Goal: Task Accomplishment & Management: Manage account settings

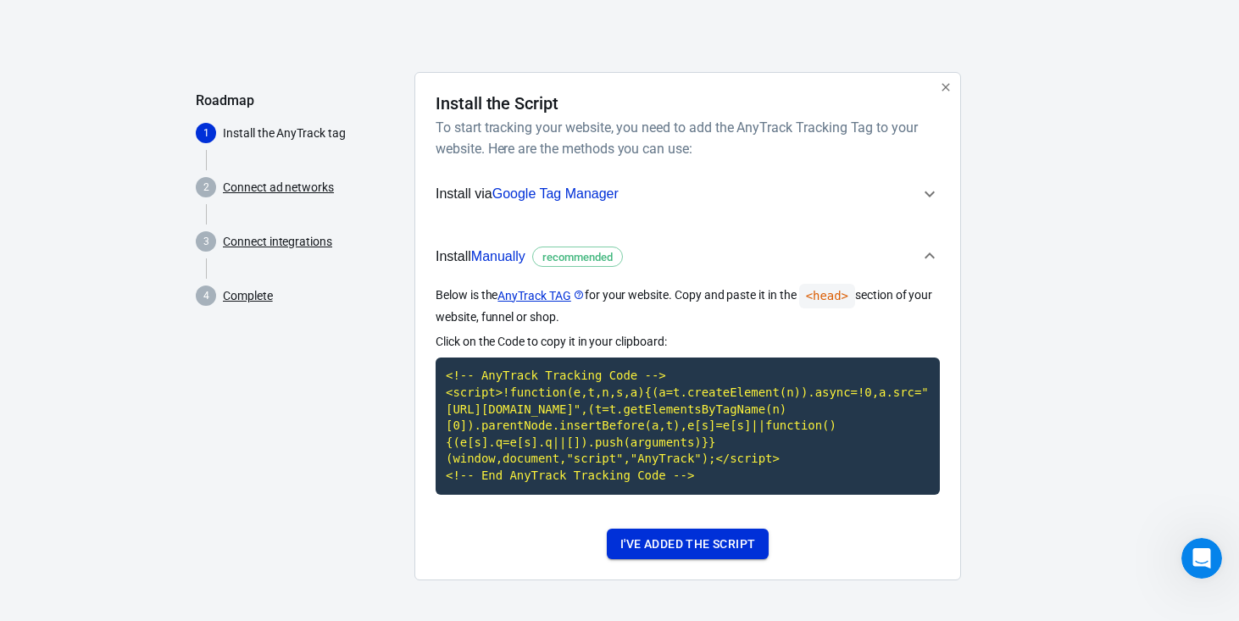
click at [685, 547] on button "I've added the script" at bounding box center [688, 544] width 162 height 31
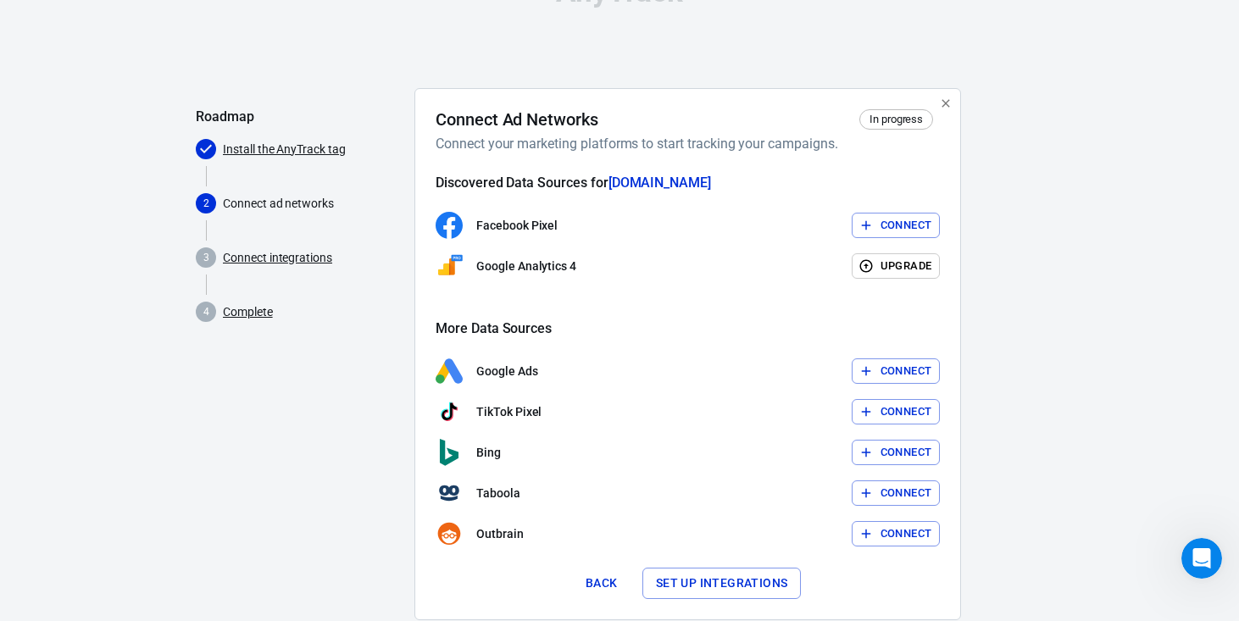
scroll to position [47, 0]
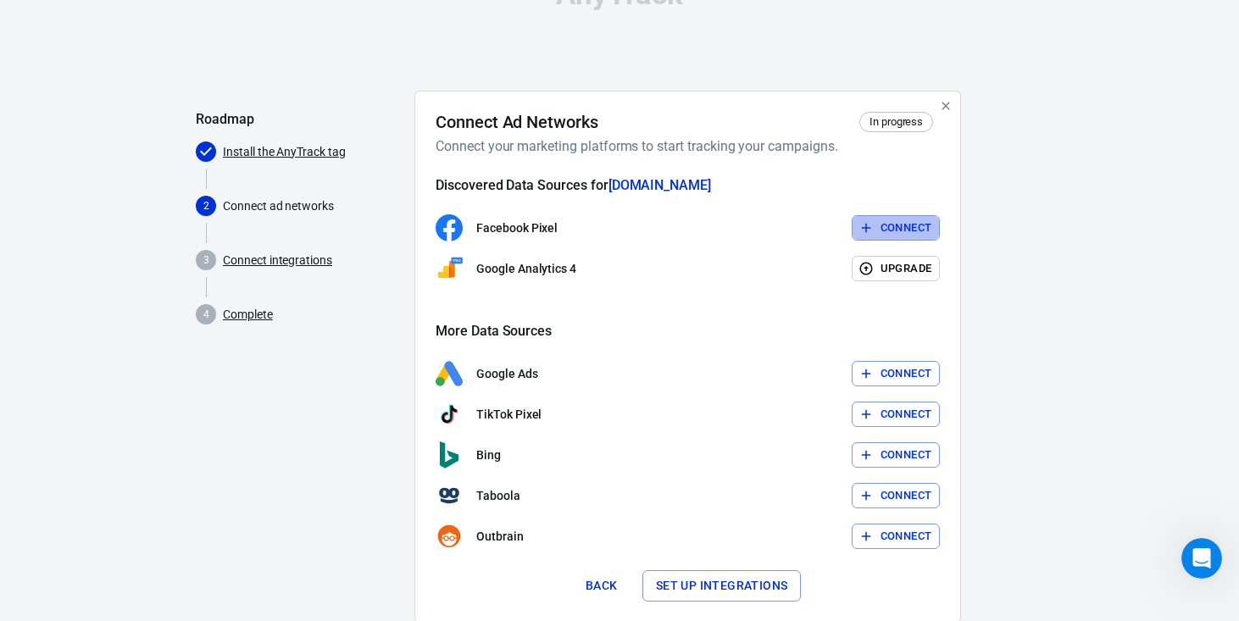
click at [885, 230] on button "Connect" at bounding box center [896, 228] width 89 height 26
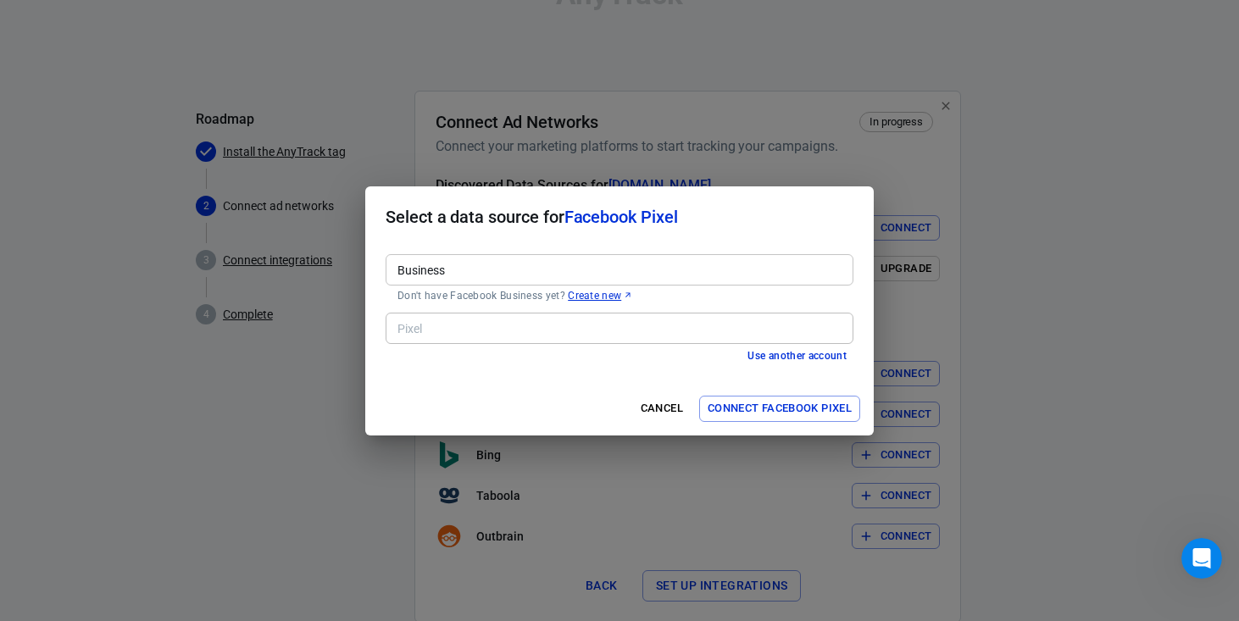
click at [526, 265] on input "Business" at bounding box center [618, 269] width 455 height 21
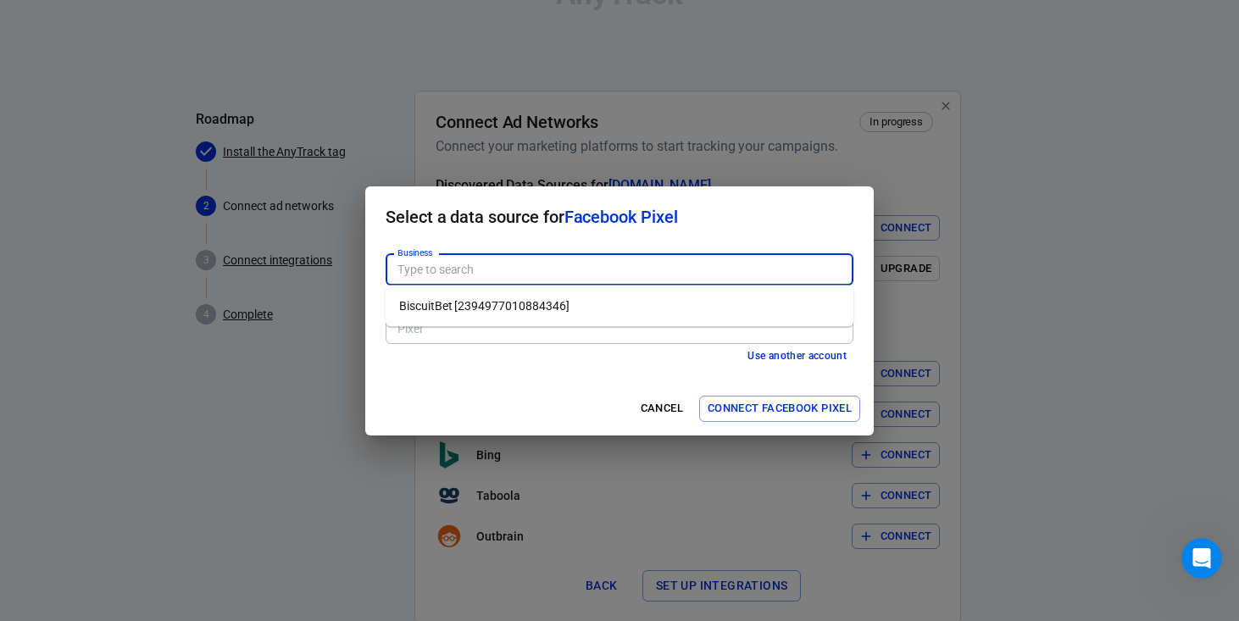
click at [493, 311] on li "BiscuitBet [2394977010884346]" at bounding box center [620, 306] width 468 height 28
type input "BiscuitBet [2394977010884346]"
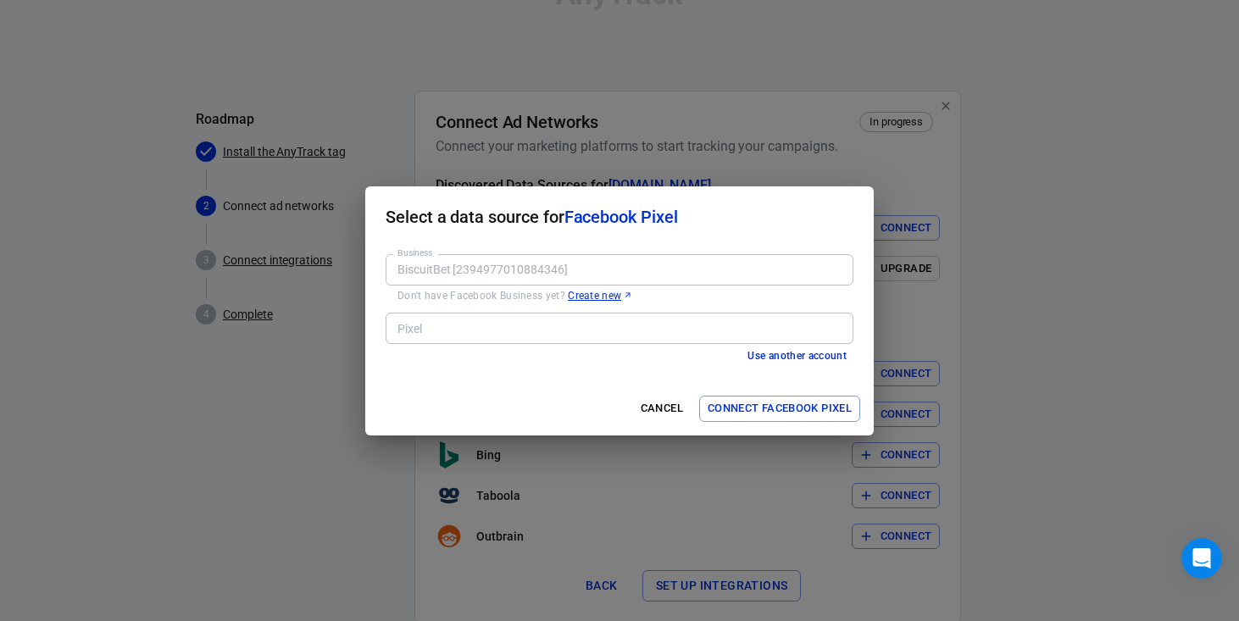
click at [525, 330] on input "Pixel" at bounding box center [618, 328] width 455 height 21
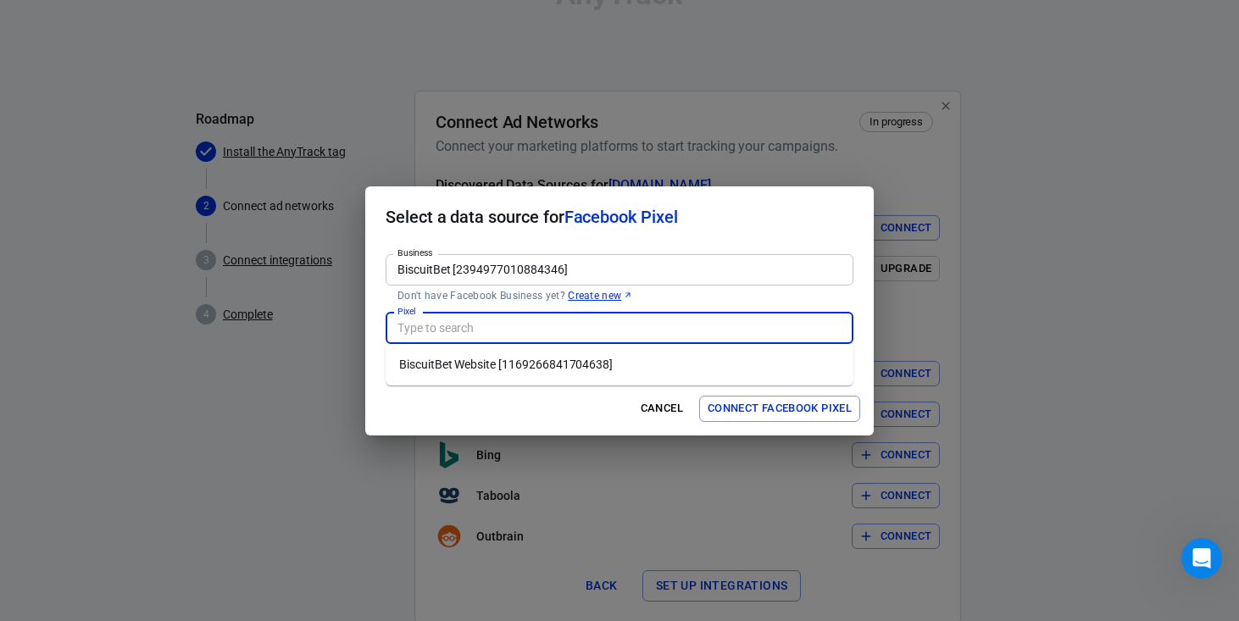
click at [514, 364] on li "BiscuitBet Website [1169266841704638]" at bounding box center [620, 365] width 468 height 28
type input "BiscuitBet Website [1169266841704638]"
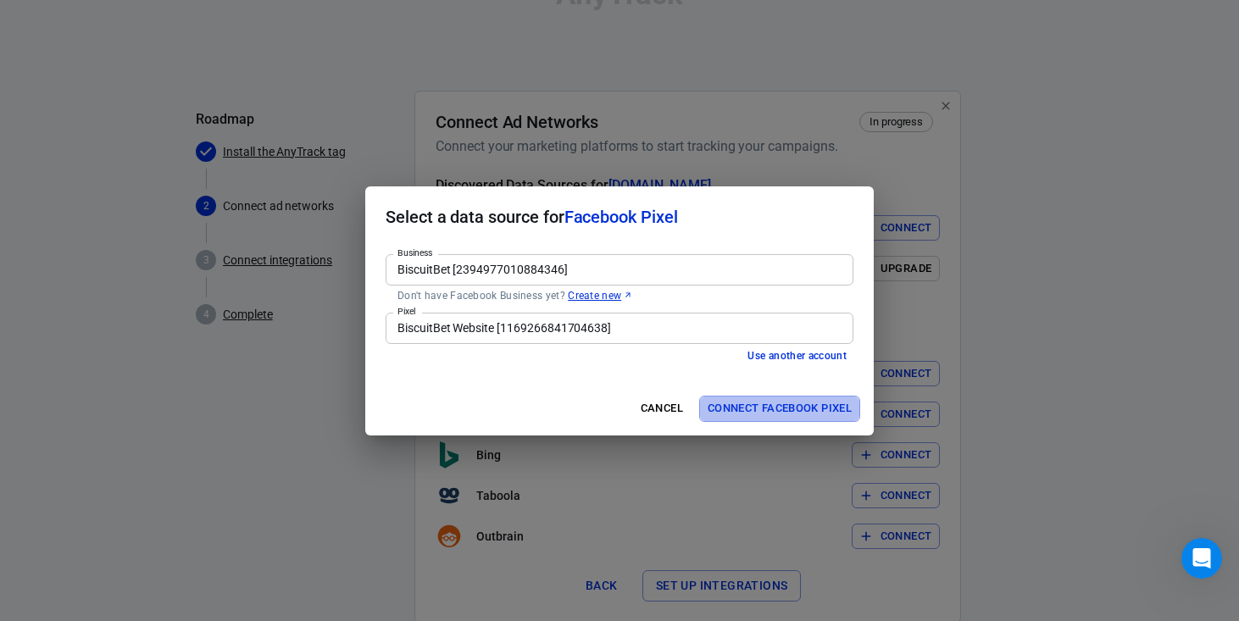
click at [786, 413] on button "Connect Facebook Pixel" at bounding box center [779, 409] width 161 height 26
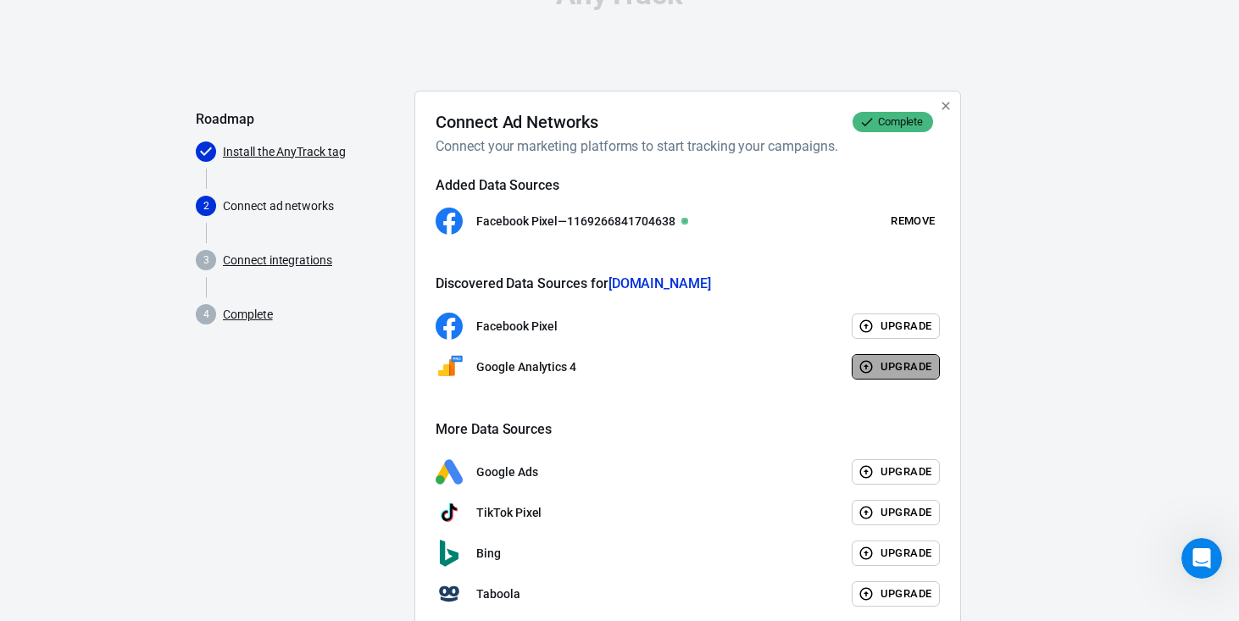
click at [866, 366] on icon "button" at bounding box center [865, 367] width 13 height 13
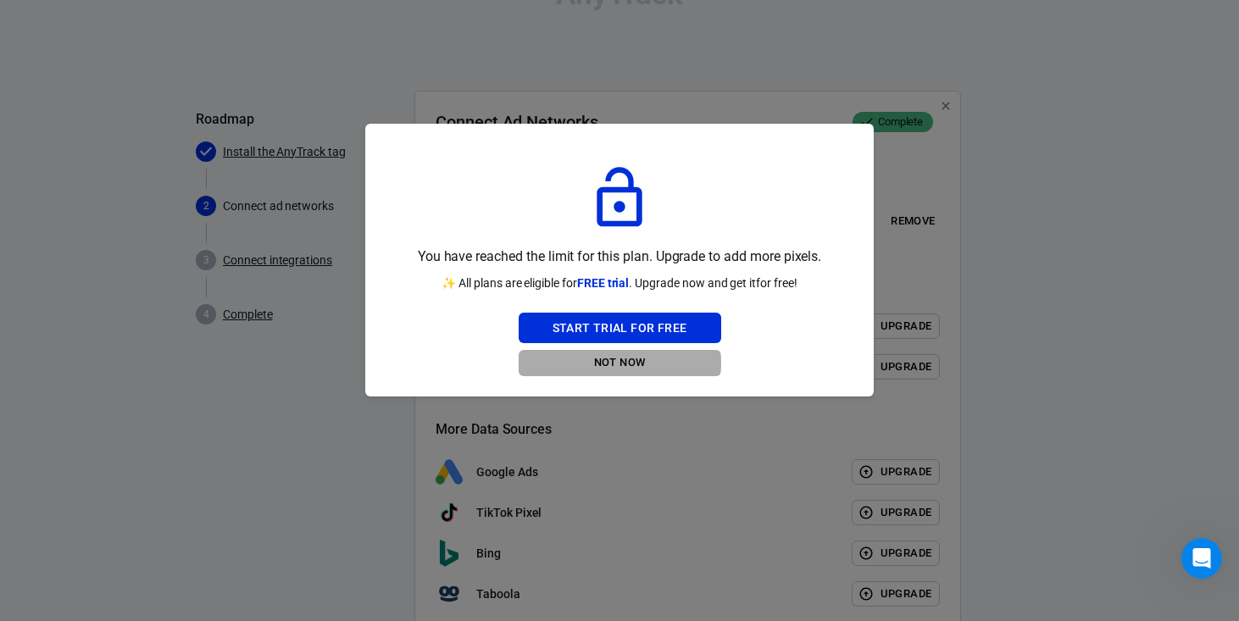
click at [619, 363] on button "Not Now" at bounding box center [620, 363] width 203 height 26
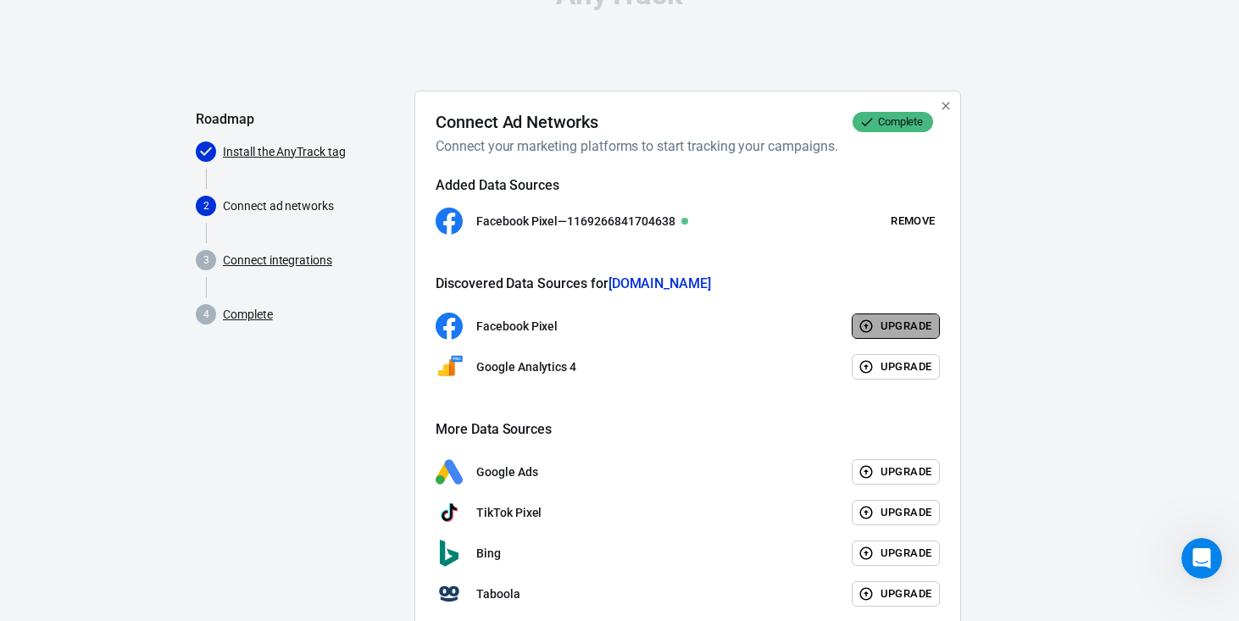
click at [888, 320] on button "Upgrade" at bounding box center [896, 327] width 89 height 26
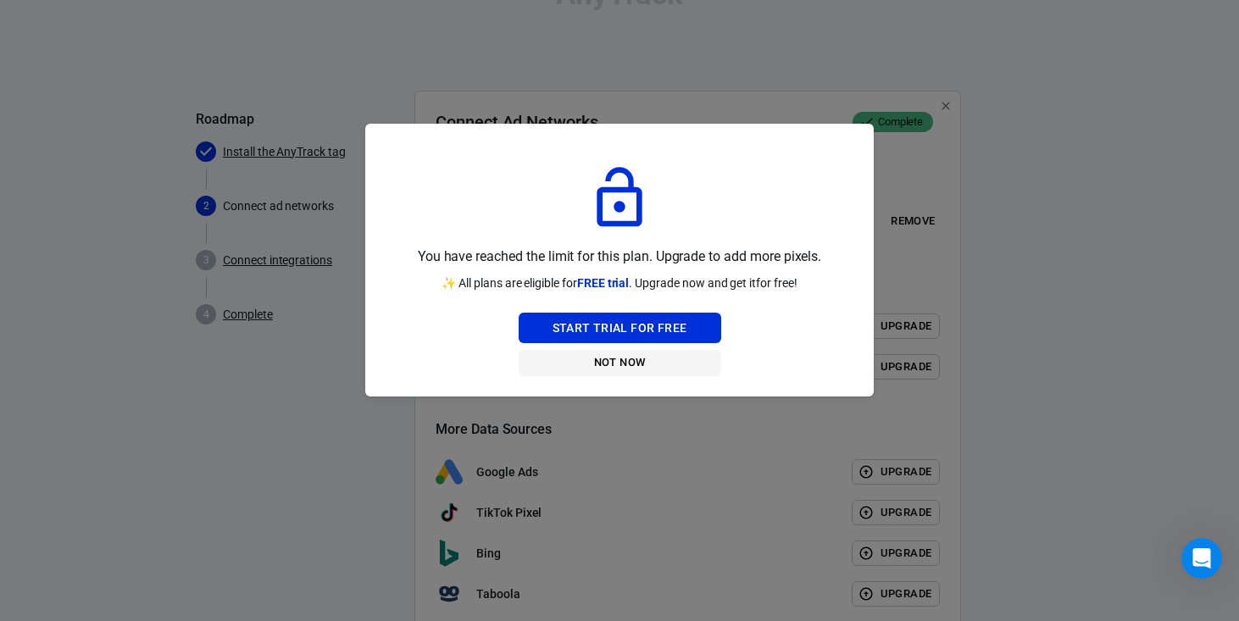
click at [611, 364] on button "Not Now" at bounding box center [620, 363] width 203 height 26
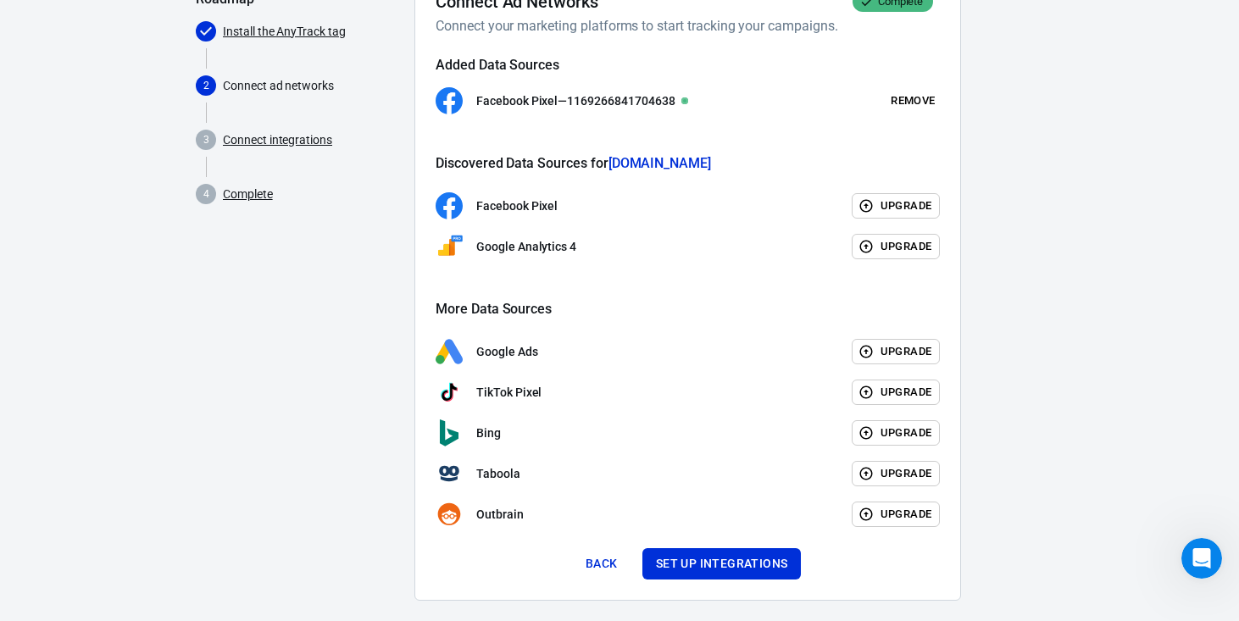
scroll to position [187, 0]
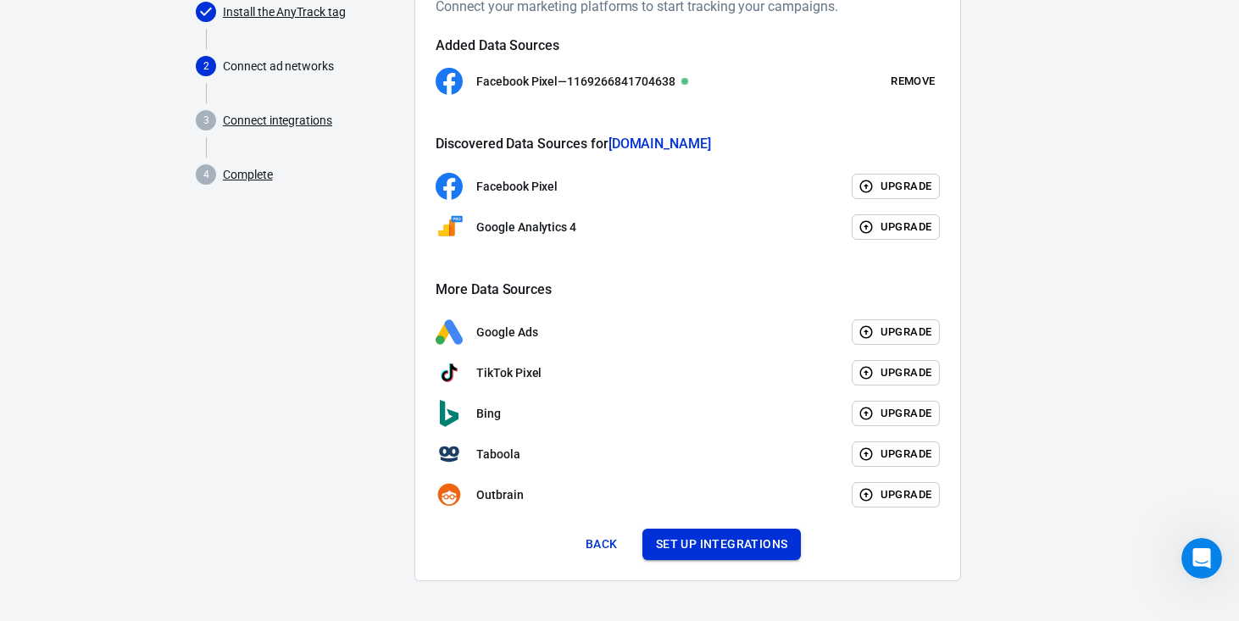
click at [715, 543] on button "Set up integrations" at bounding box center [721, 544] width 159 height 31
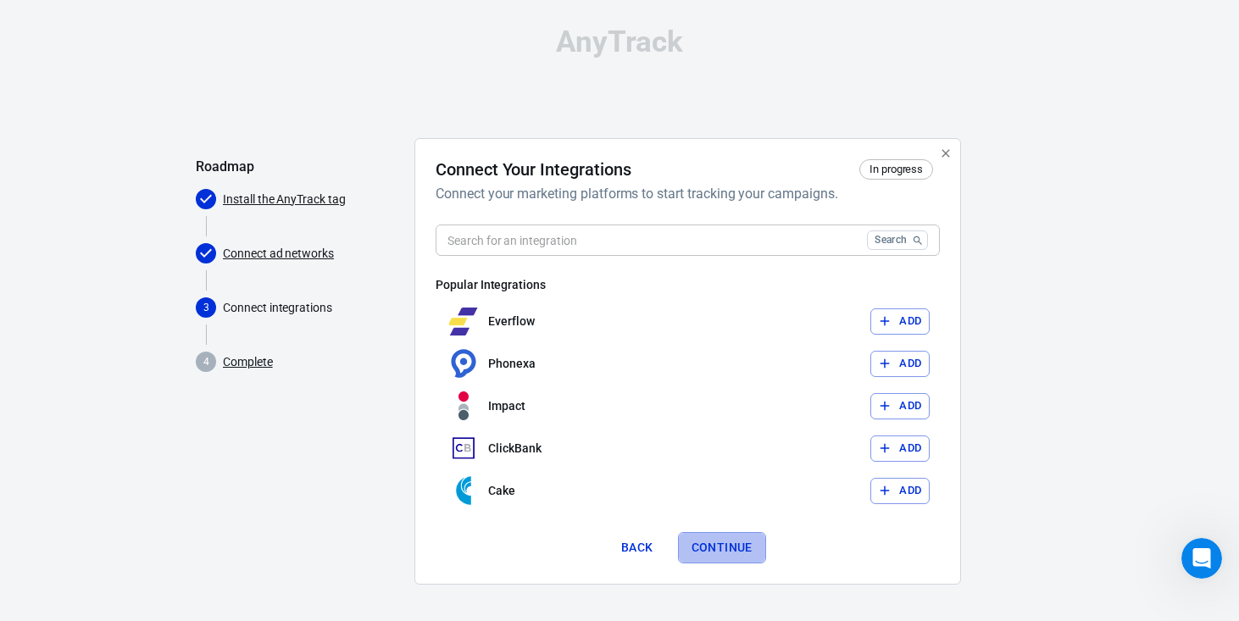
click at [730, 555] on button "Continue" at bounding box center [722, 547] width 88 height 31
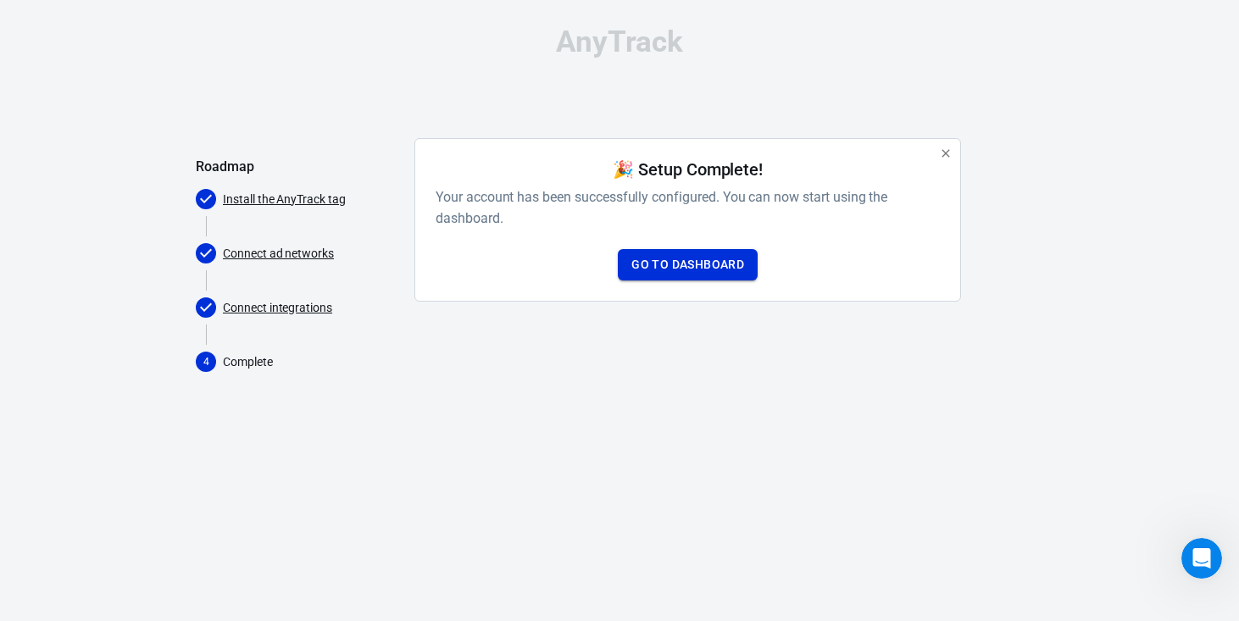
click at [700, 274] on link "Go to Dashboard" at bounding box center [688, 264] width 140 height 31
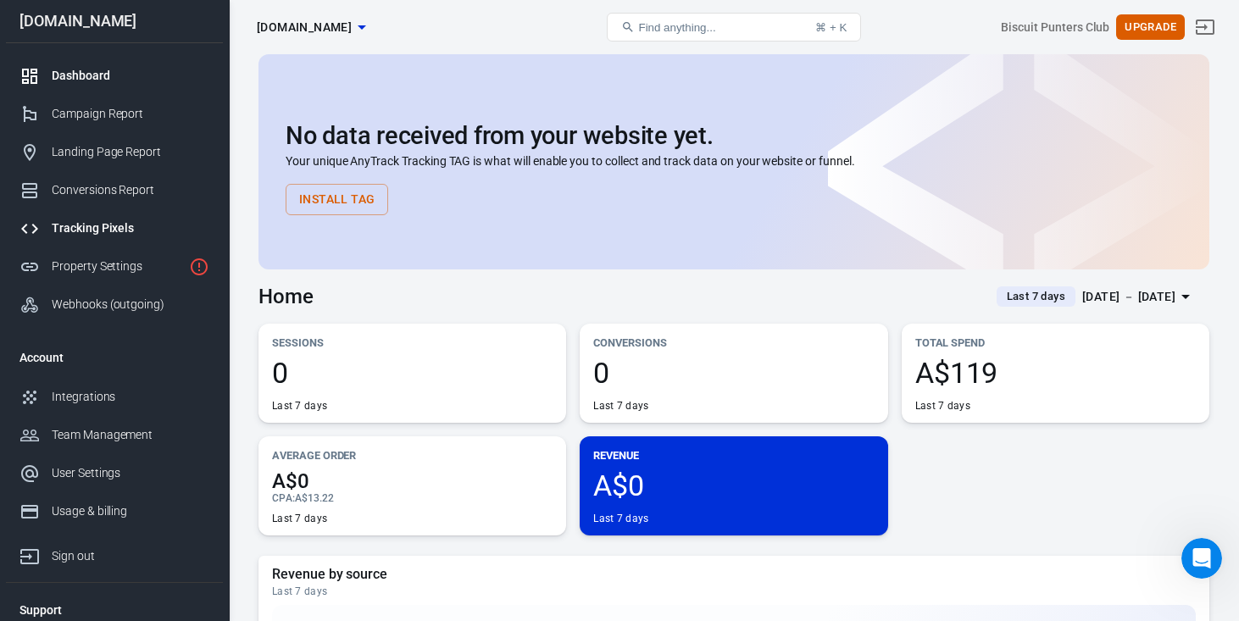
click at [95, 236] on div "Tracking Pixels" at bounding box center [131, 228] width 158 height 18
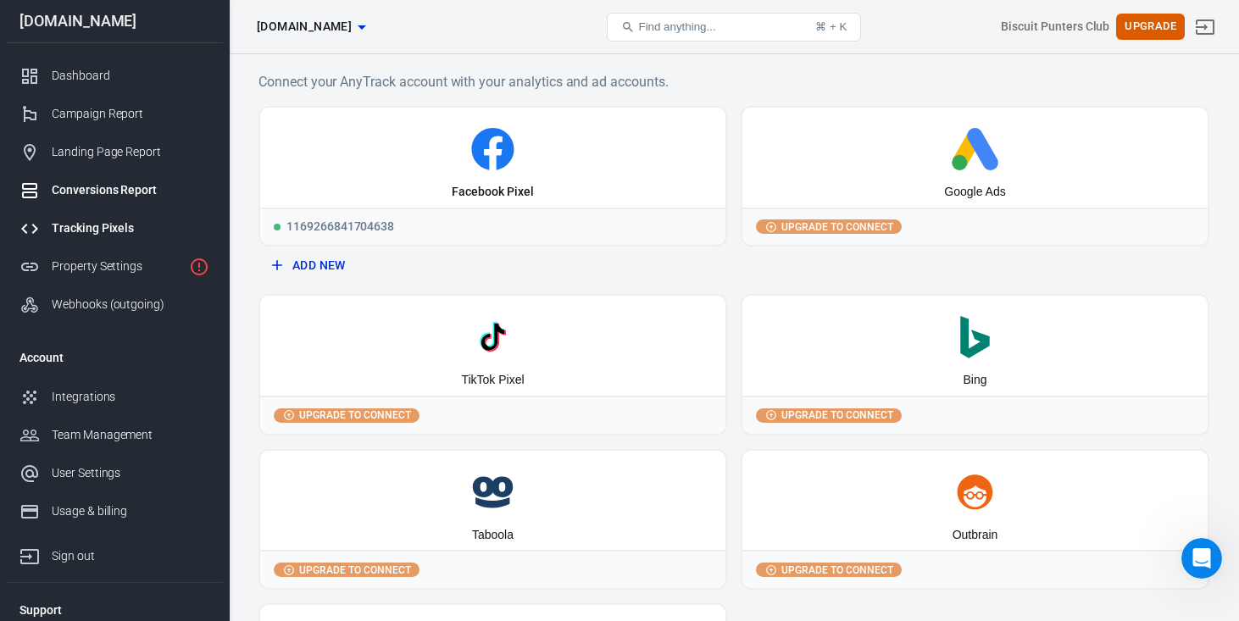
click at [96, 193] on div "Conversions Report" at bounding box center [131, 190] width 158 height 18
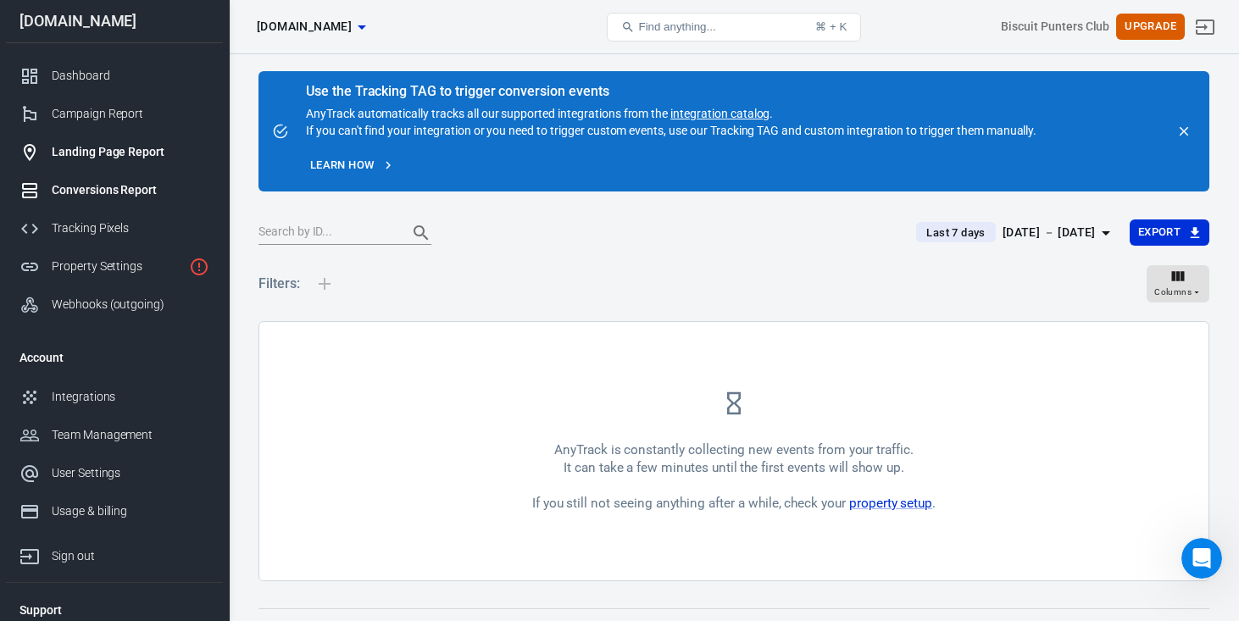
click at [86, 151] on div "Landing Page Report" at bounding box center [131, 152] width 158 height 18
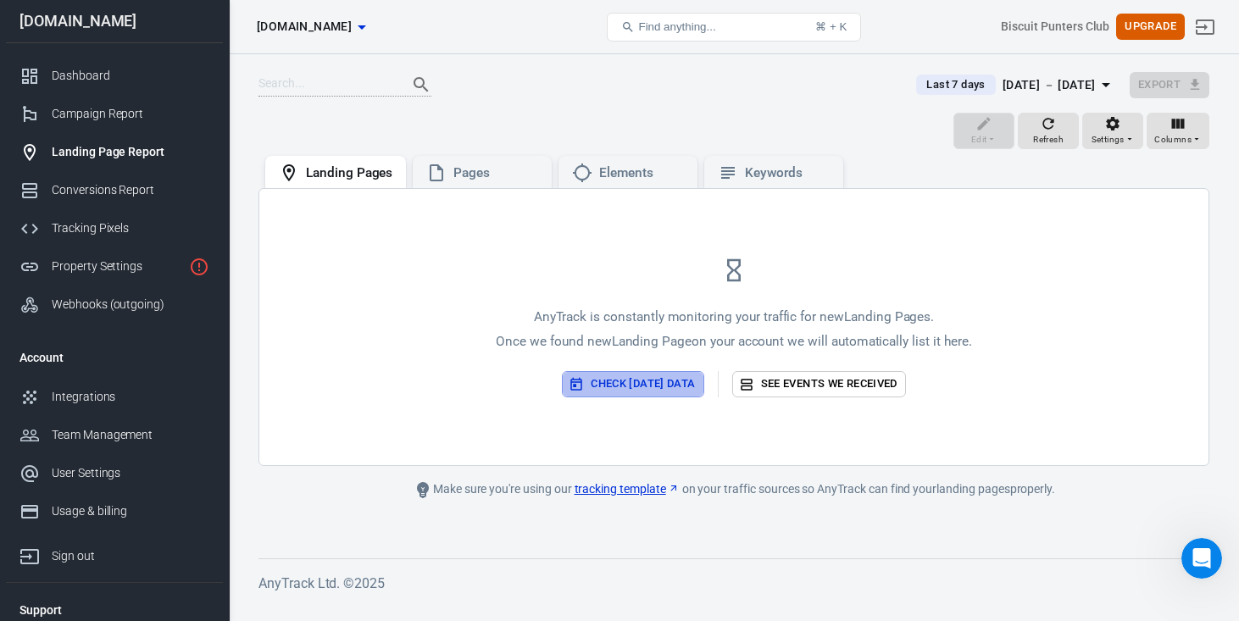
click at [642, 385] on button "Check today’s data" at bounding box center [633, 384] width 142 height 26
click at [470, 171] on div "Pages" at bounding box center [495, 173] width 85 height 18
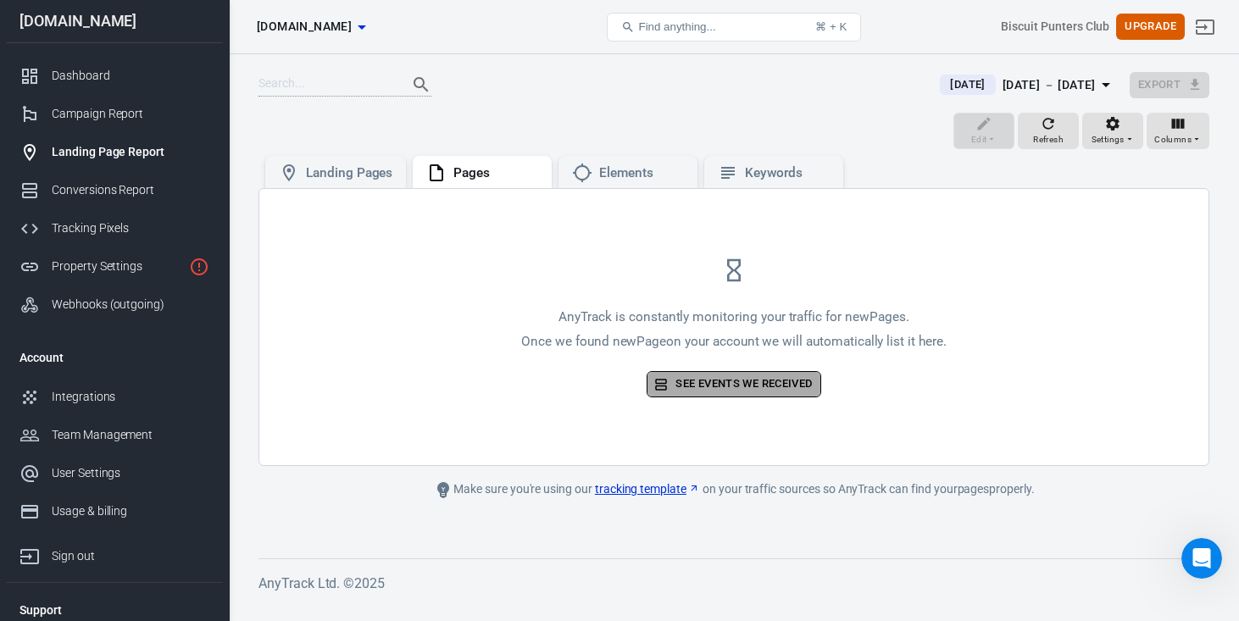
click at [717, 392] on link "See events we received" at bounding box center [734, 384] width 174 height 26
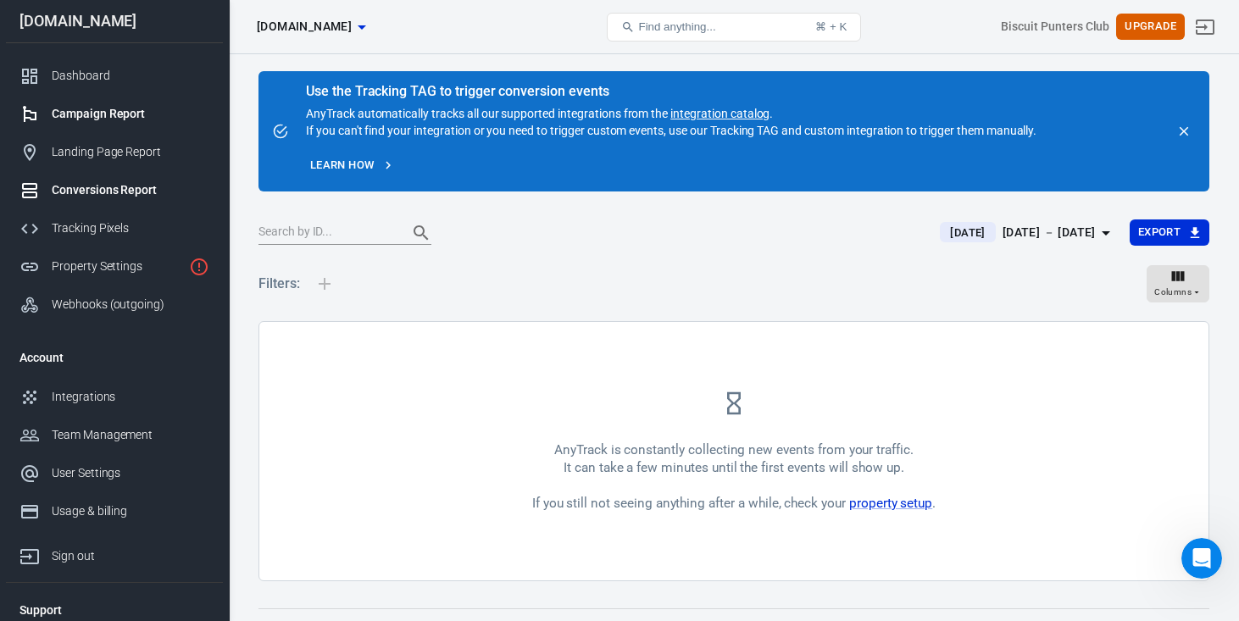
click at [77, 115] on div "Campaign Report" at bounding box center [131, 114] width 158 height 18
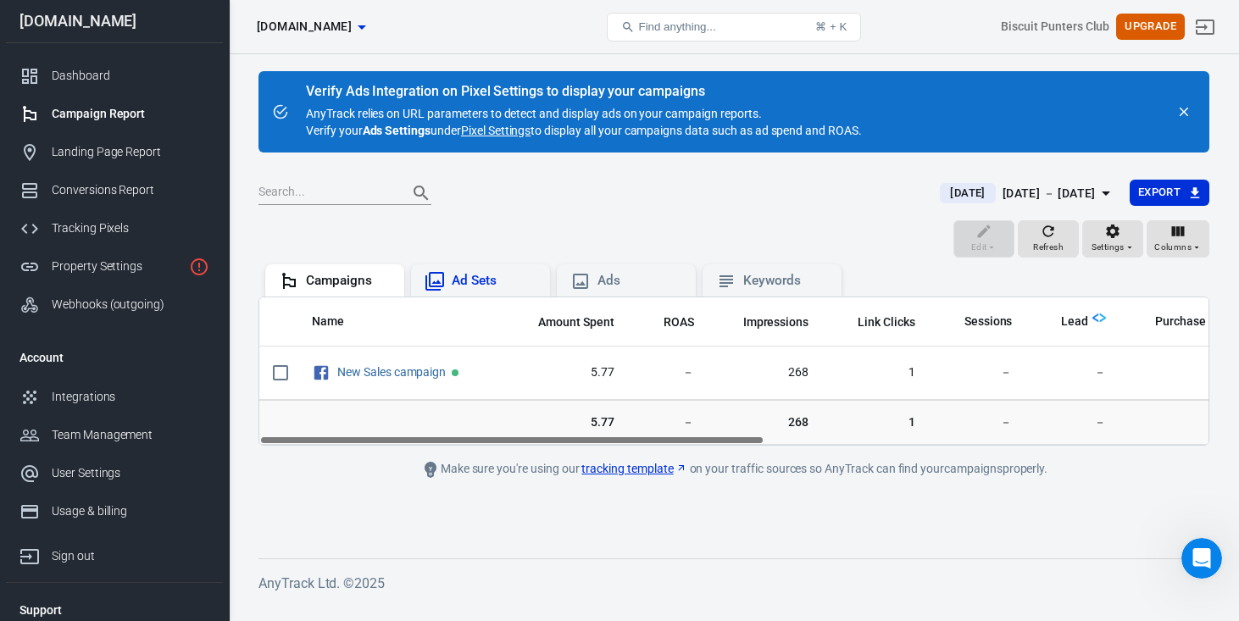
click at [479, 284] on div "Ad Sets" at bounding box center [494, 281] width 85 height 18
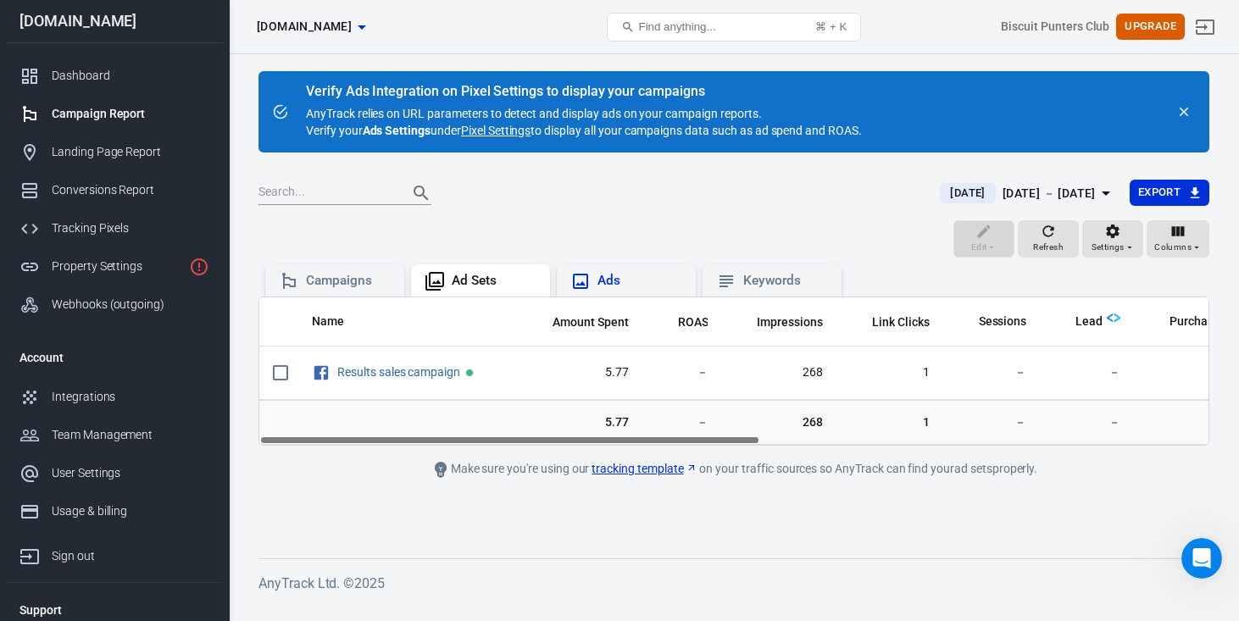
click at [611, 280] on div "Ads" at bounding box center [639, 281] width 85 height 18
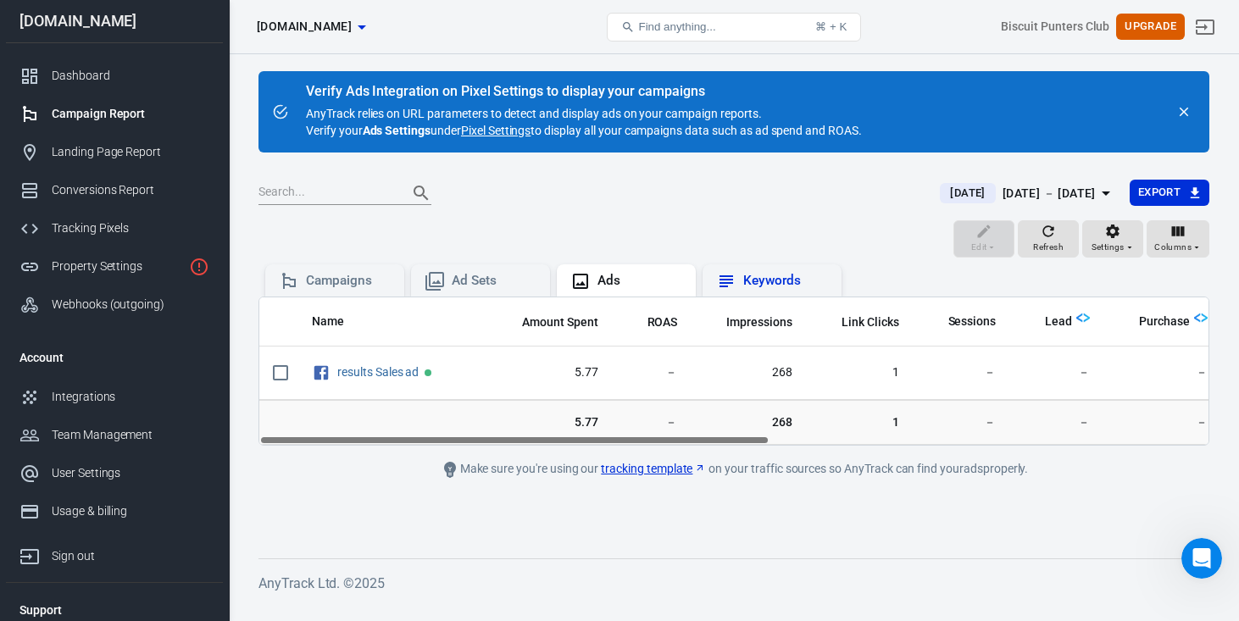
click at [757, 282] on div "Keywords" at bounding box center [785, 281] width 85 height 18
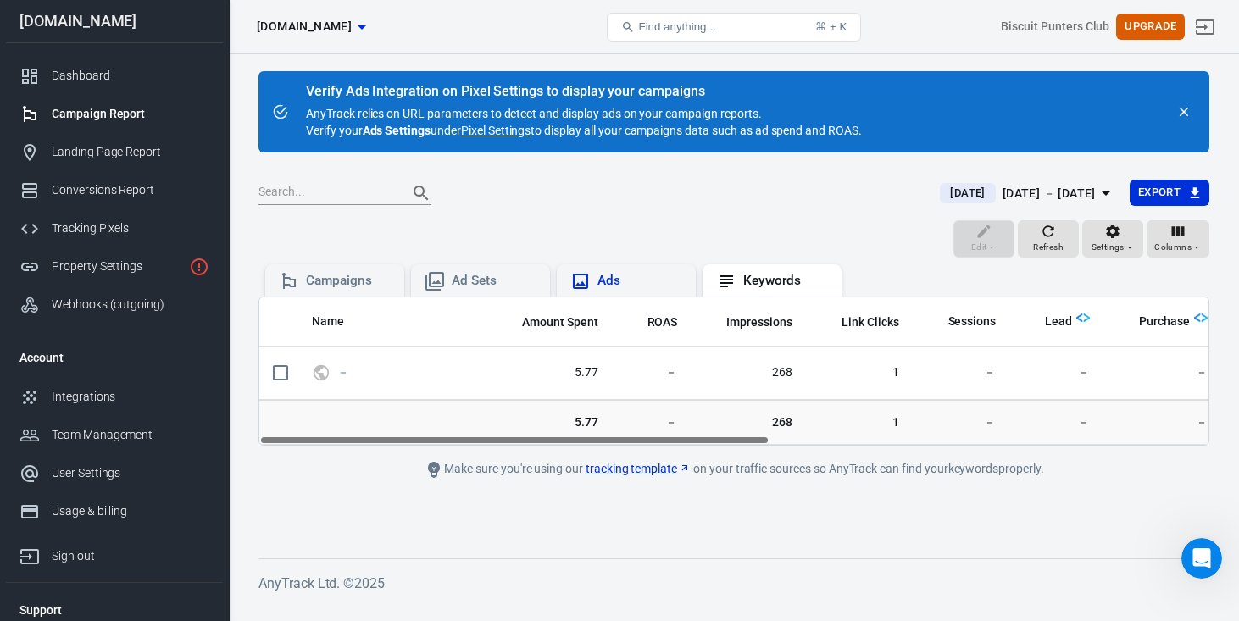
click at [610, 279] on div "Ads" at bounding box center [639, 281] width 85 height 18
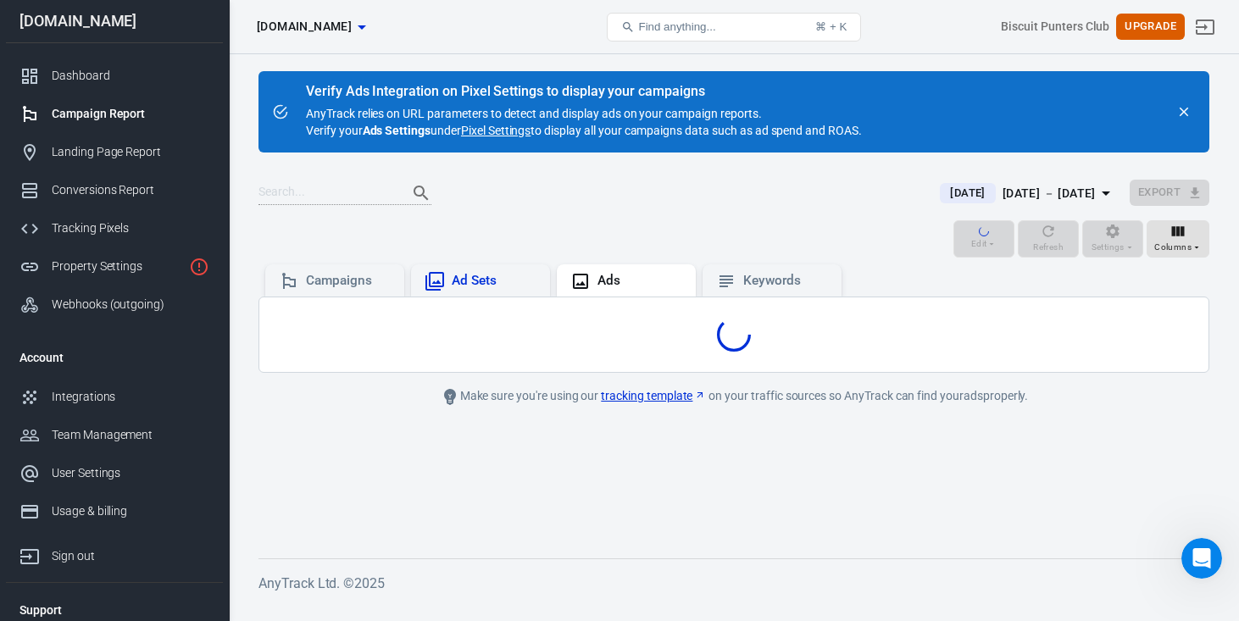
click at [464, 284] on div "Ad Sets" at bounding box center [494, 281] width 85 height 18
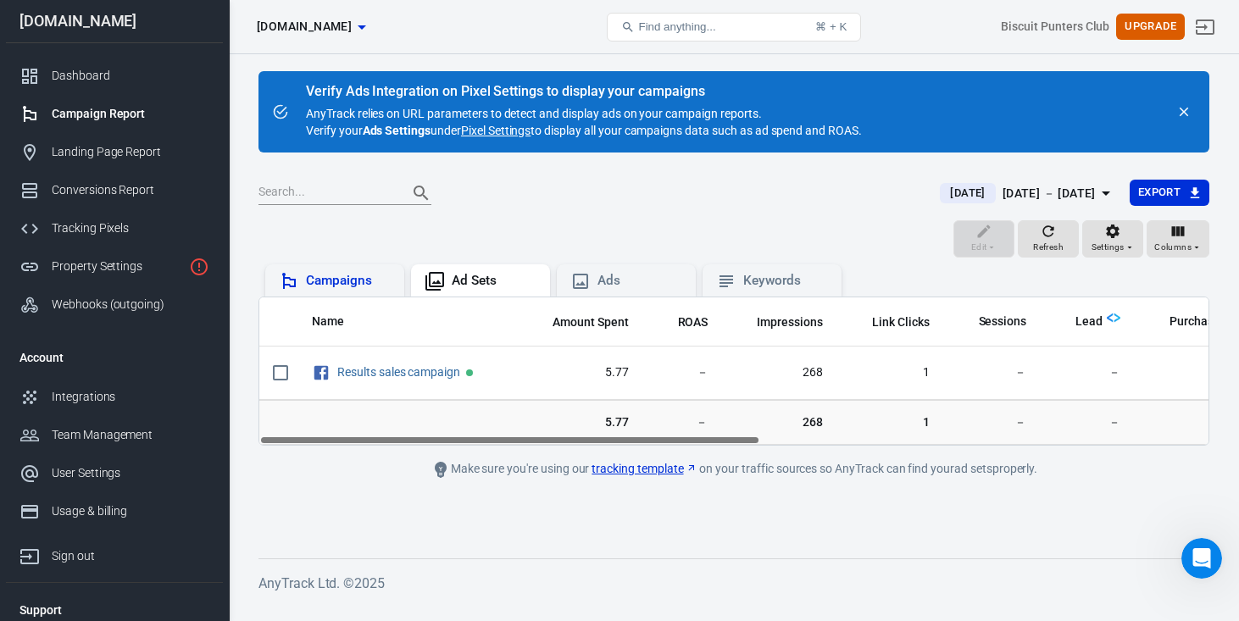
click at [316, 279] on div "Campaigns" at bounding box center [348, 281] width 85 height 18
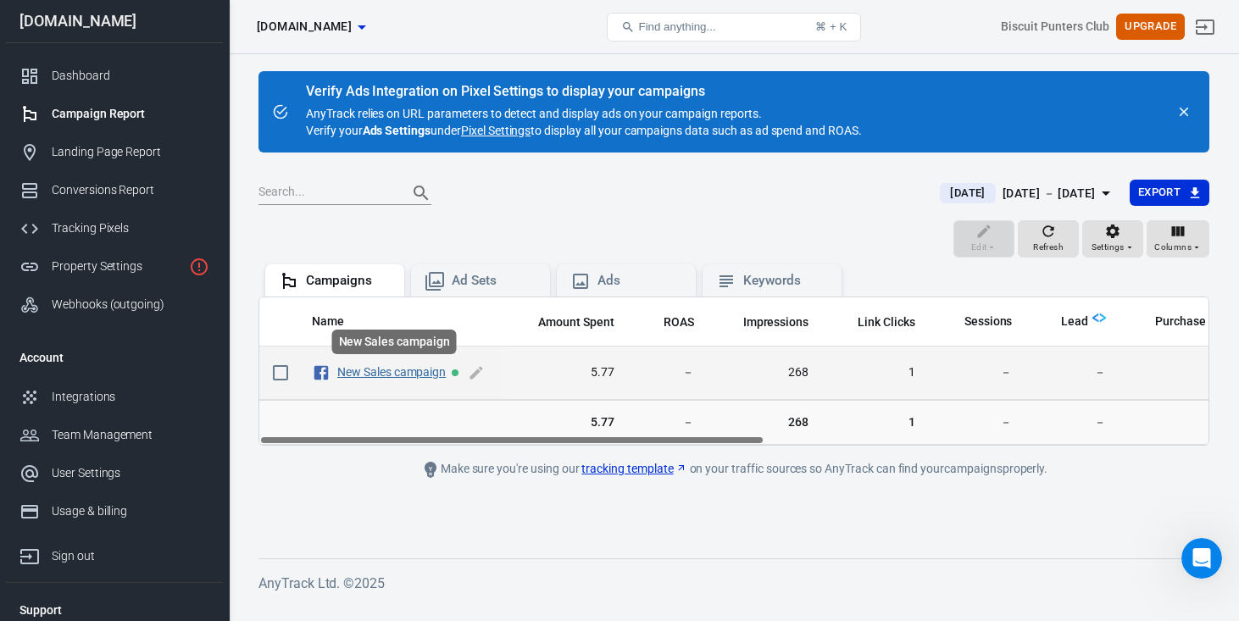
click at [378, 379] on link "New Sales campaign" at bounding box center [391, 372] width 108 height 14
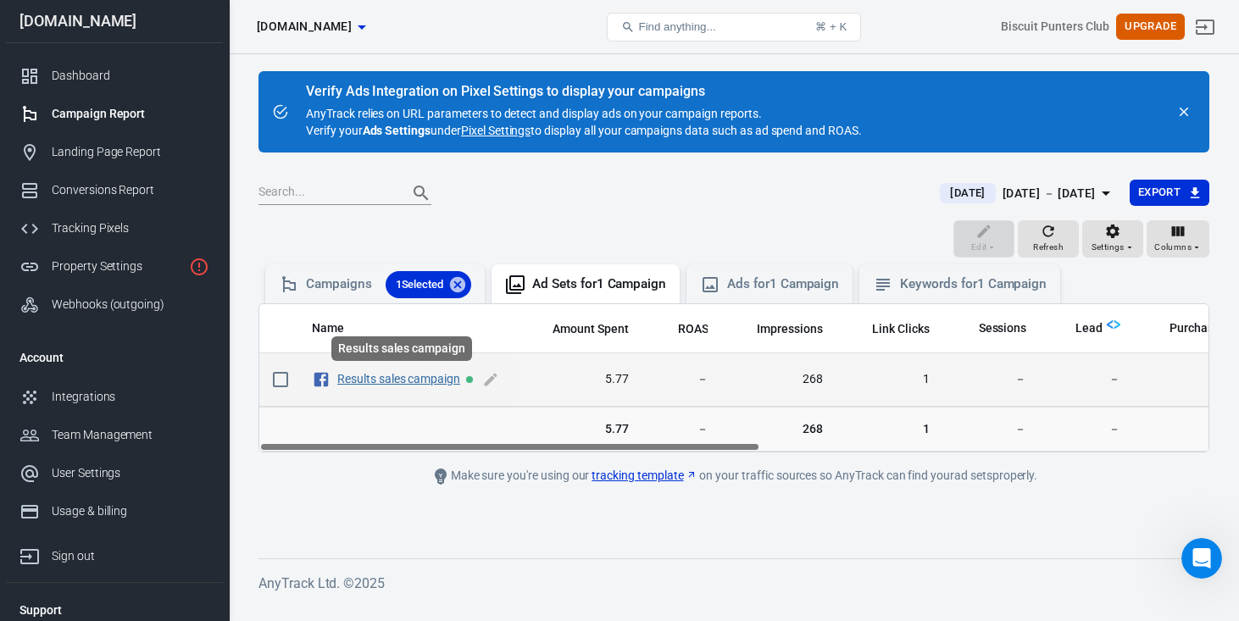
click at [405, 380] on link "Results sales campaign" at bounding box center [398, 379] width 123 height 14
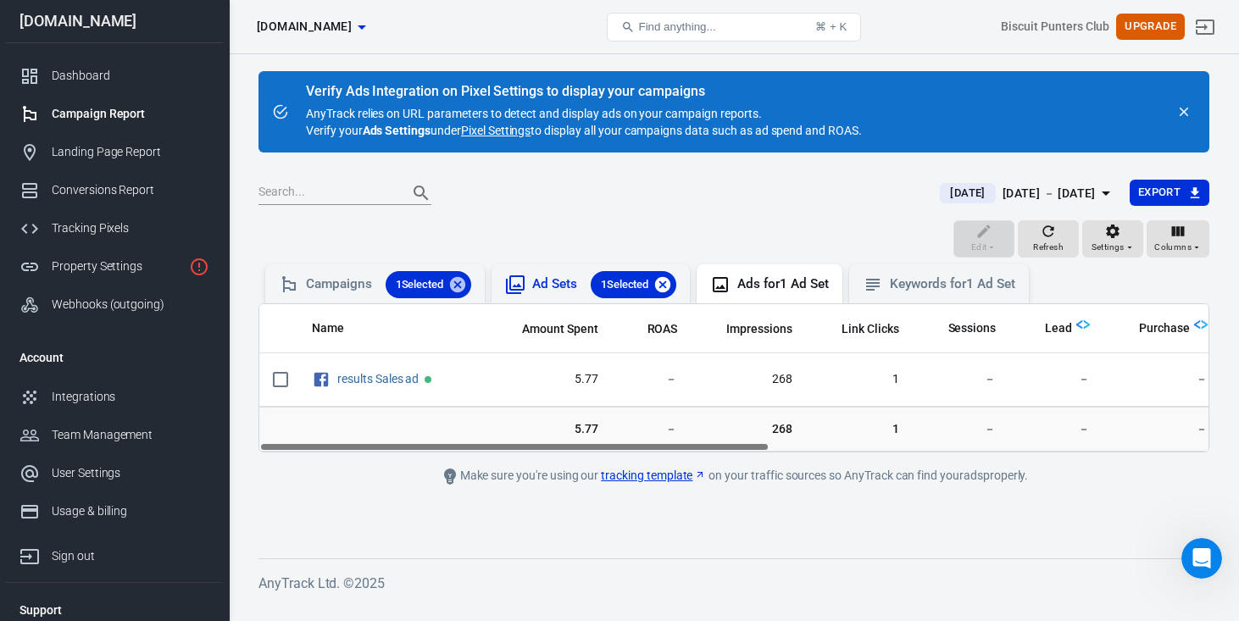
click at [670, 292] on icon at bounding box center [662, 283] width 15 height 15
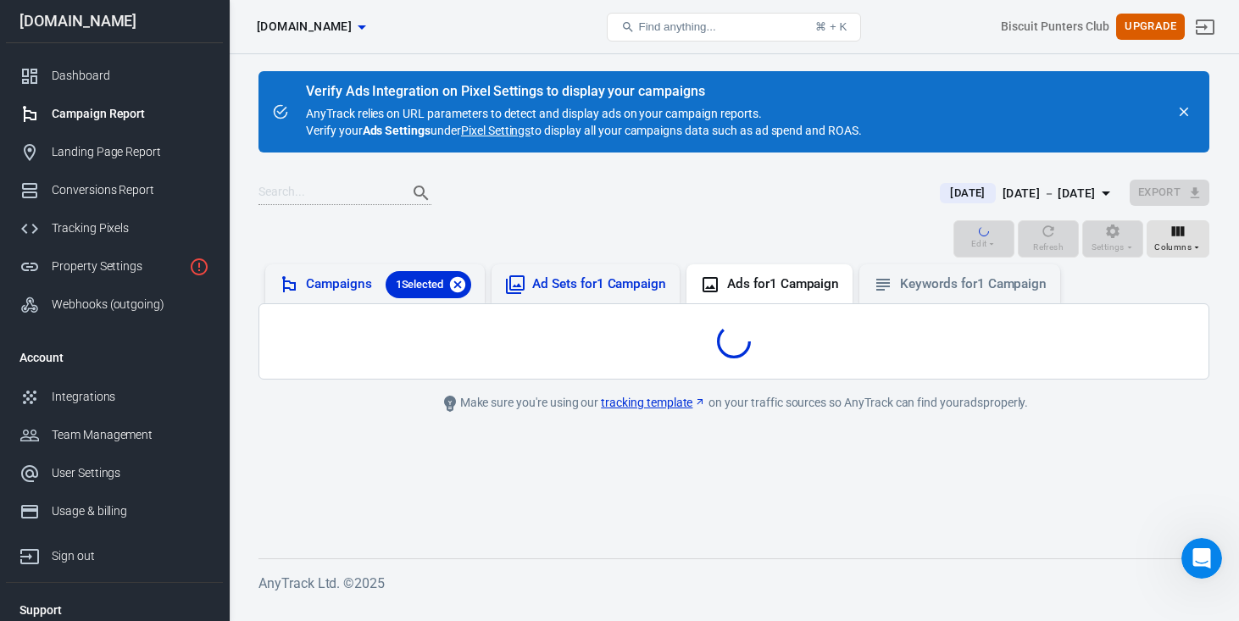
click at [458, 284] on icon at bounding box center [457, 283] width 15 height 15
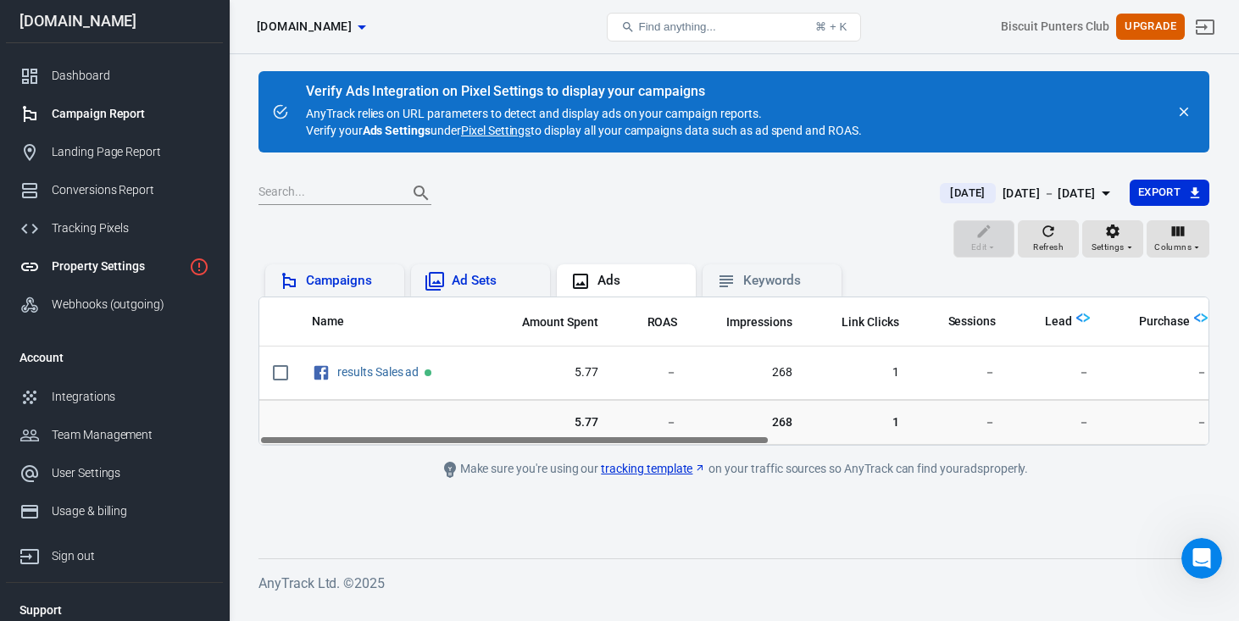
click at [110, 264] on div "Property Settings" at bounding box center [117, 267] width 131 height 18
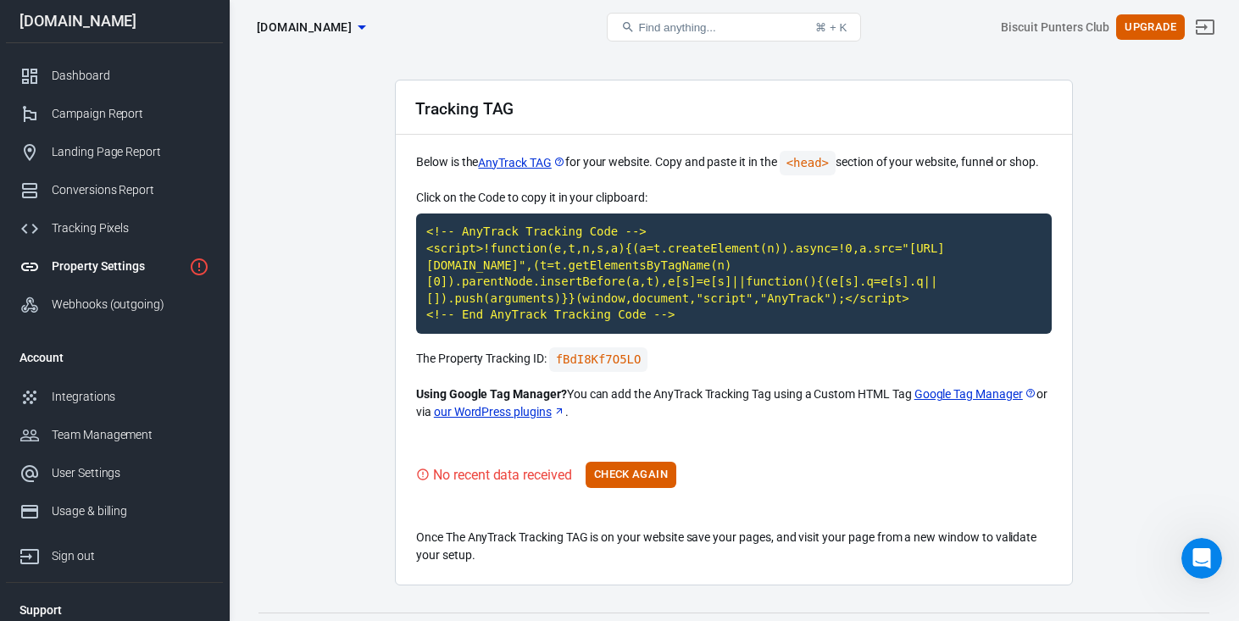
scroll to position [77, 0]
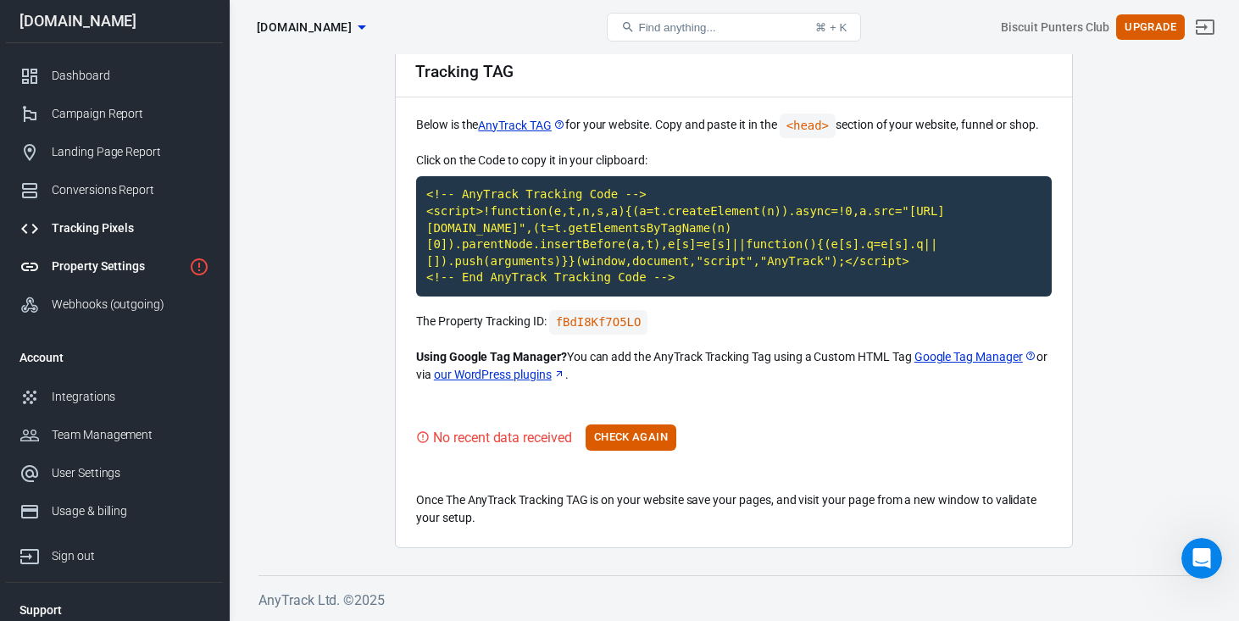
click at [79, 229] on div "Tracking Pixels" at bounding box center [131, 228] width 158 height 18
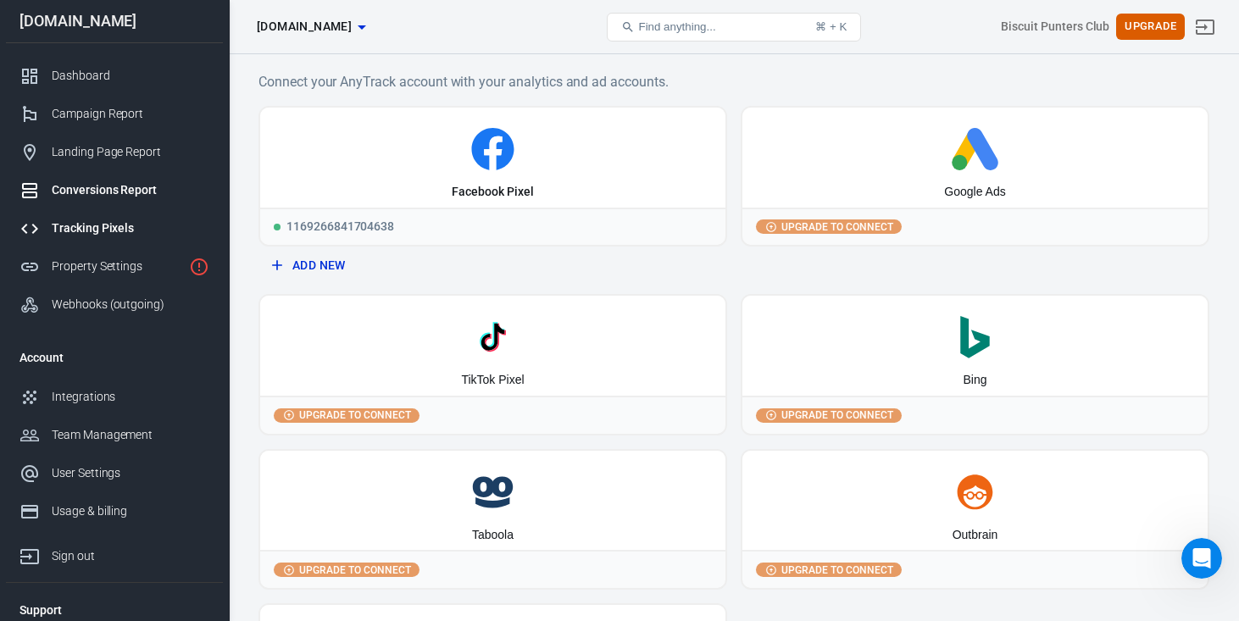
click at [85, 200] on link "Conversions Report" at bounding box center [114, 190] width 217 height 38
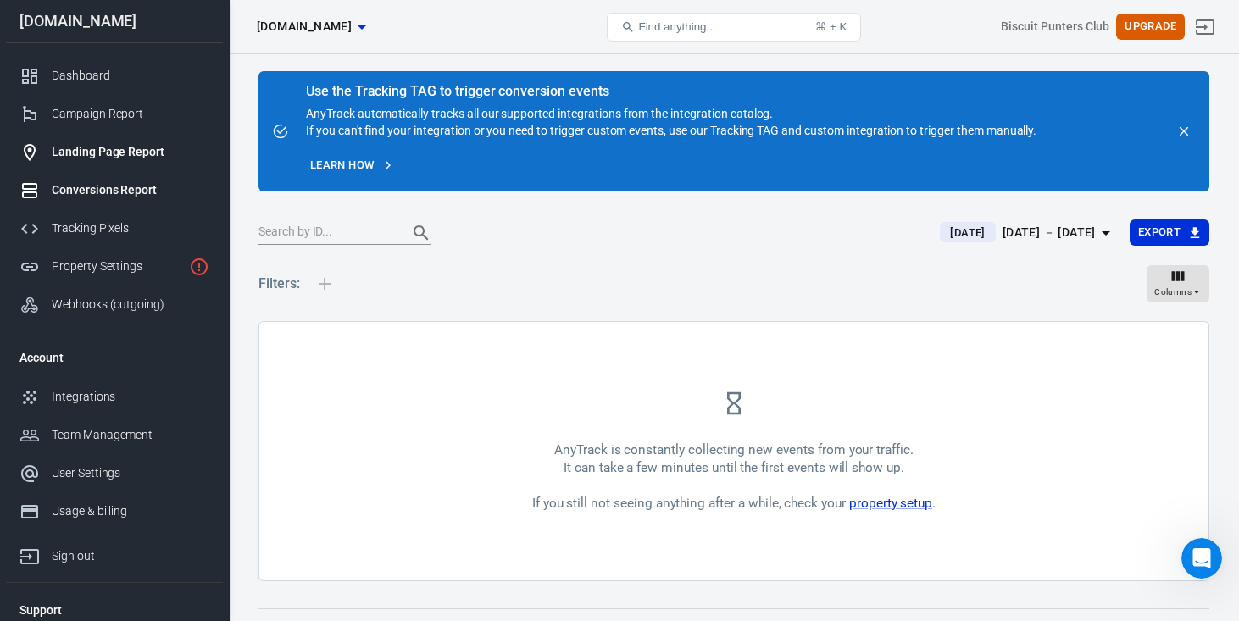
click at [93, 156] on div "Landing Page Report" at bounding box center [131, 152] width 158 height 18
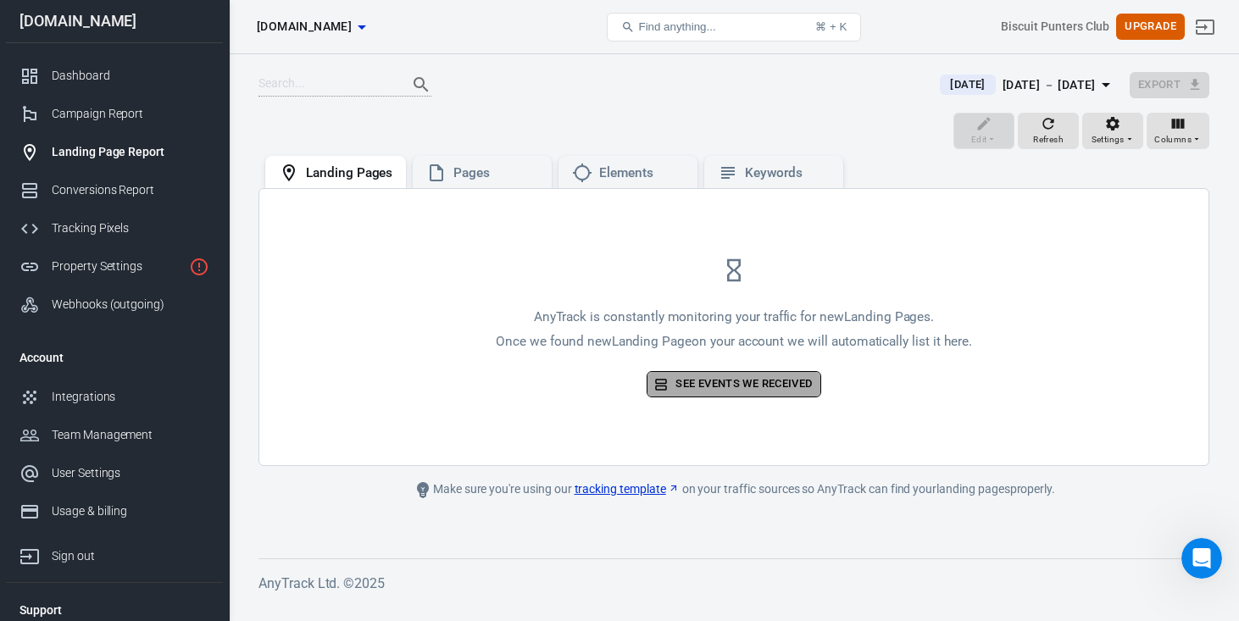
click at [707, 392] on link "See events we received" at bounding box center [734, 384] width 174 height 26
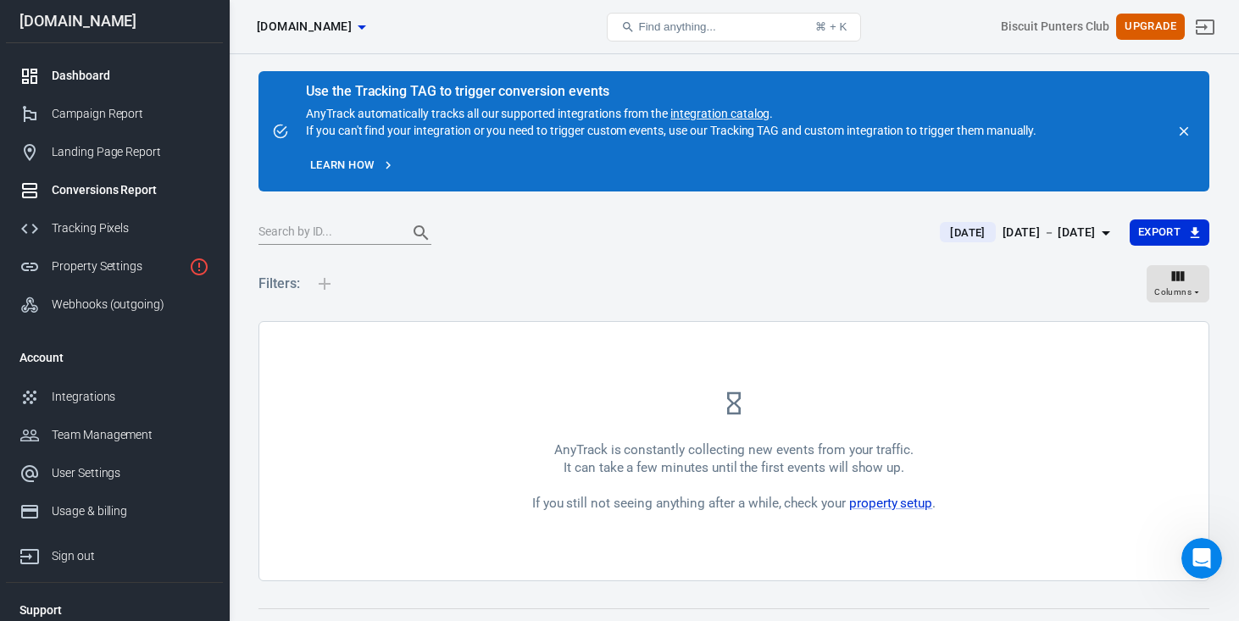
click at [86, 64] on link "Dashboard" at bounding box center [114, 76] width 217 height 38
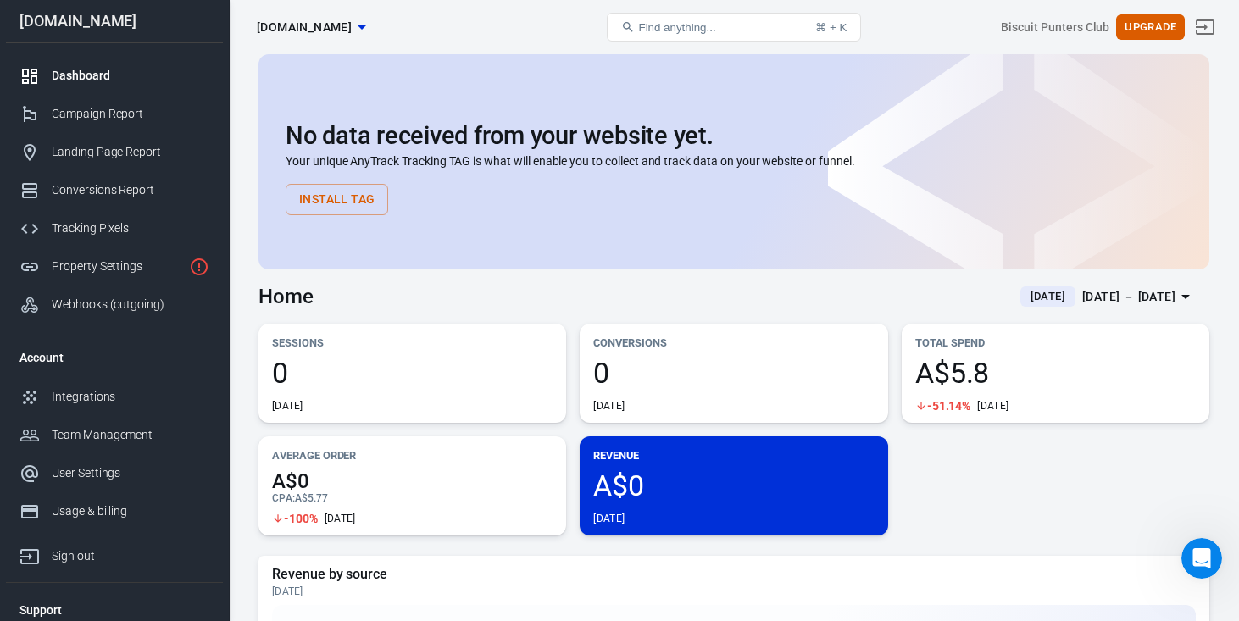
scroll to position [3, 0]
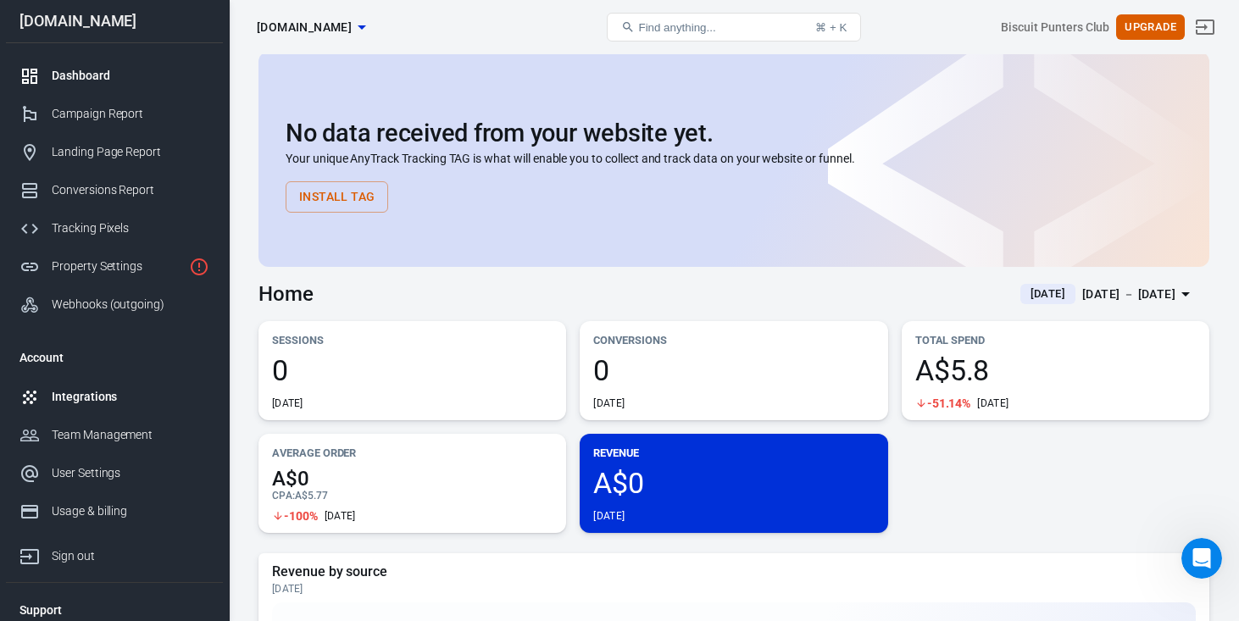
click at [94, 394] on div "Integrations" at bounding box center [131, 397] width 158 height 18
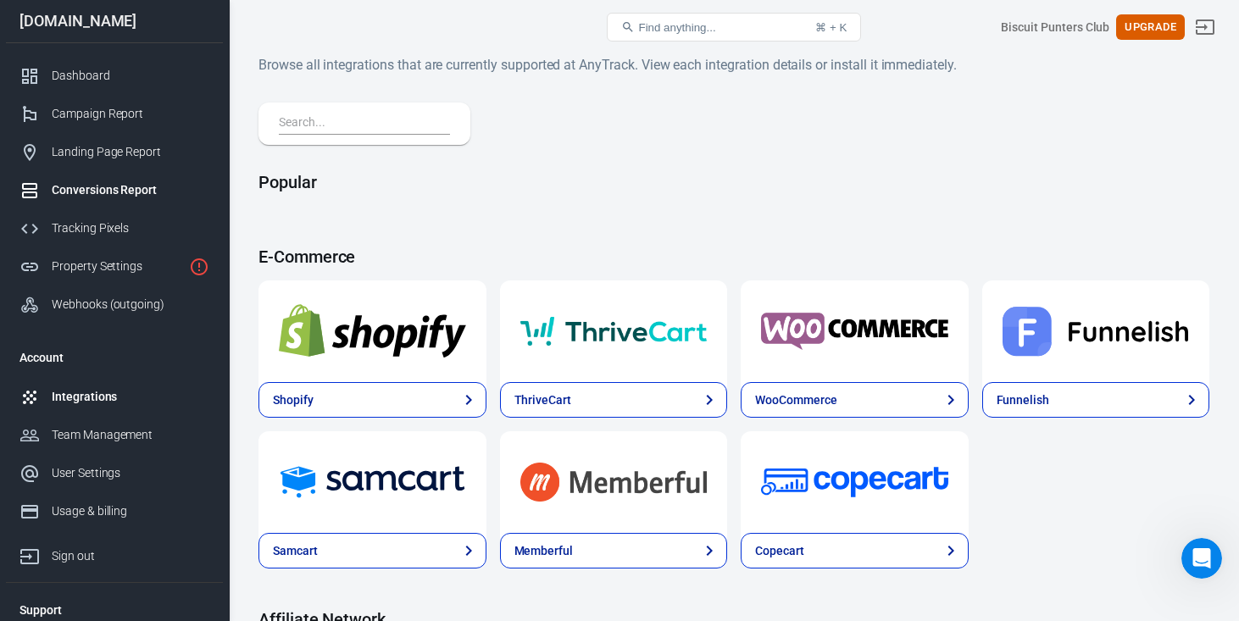
click at [97, 188] on div "Conversions Report" at bounding box center [131, 190] width 158 height 18
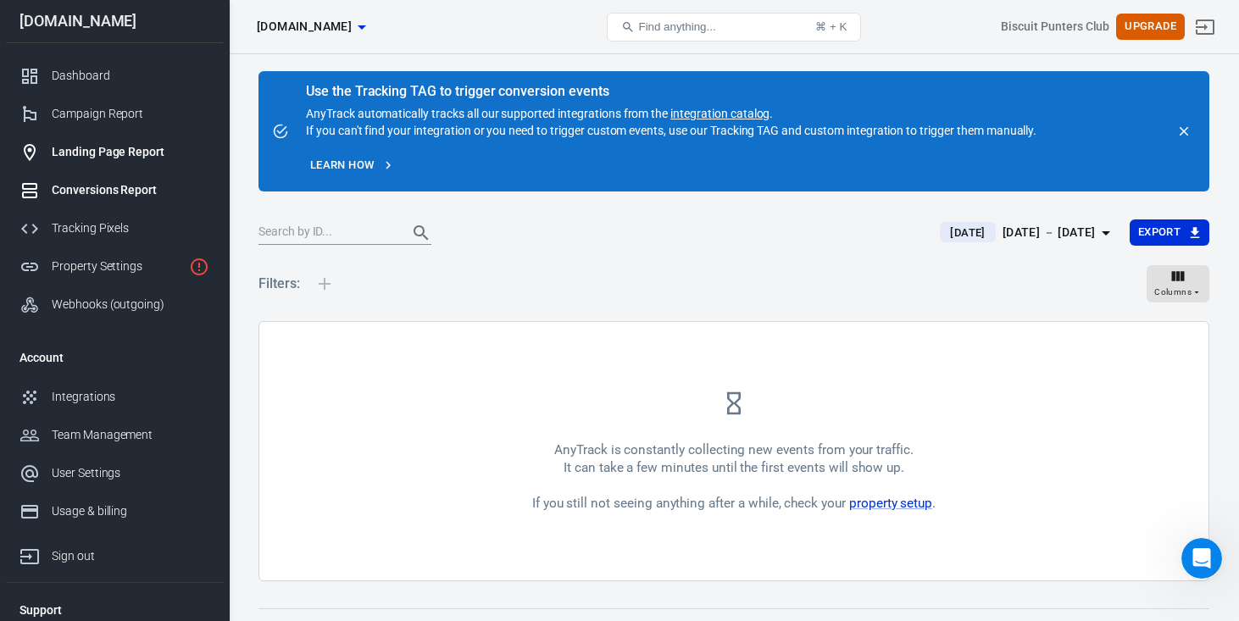
click at [88, 159] on div "Landing Page Report" at bounding box center [131, 152] width 158 height 18
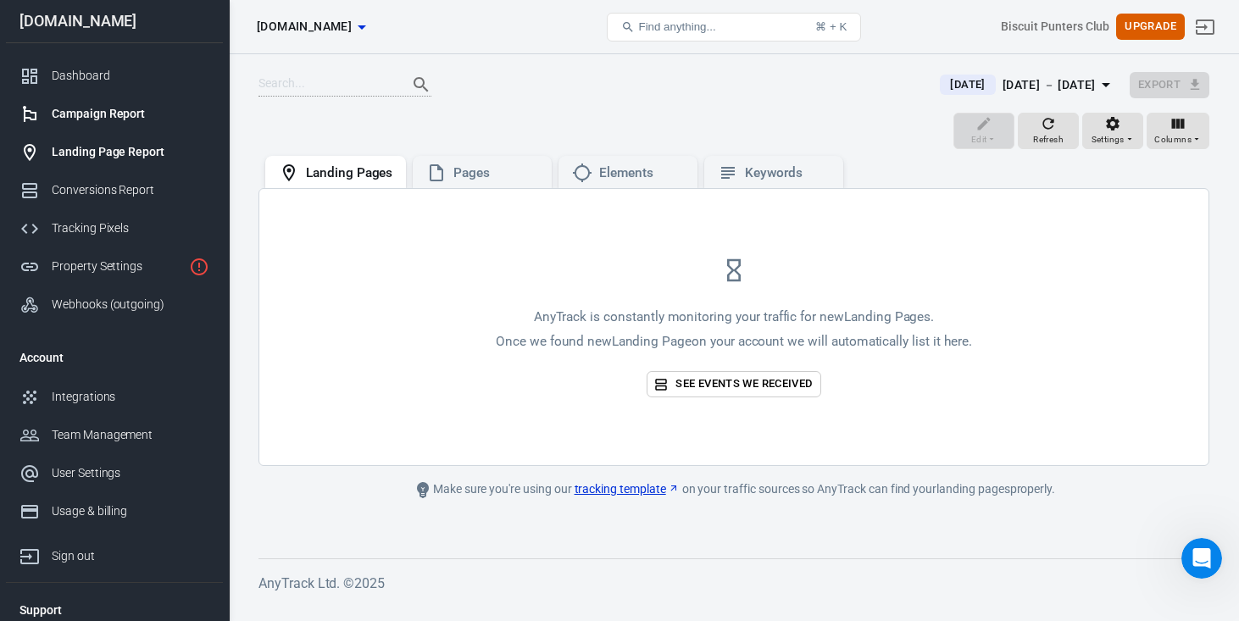
click at [81, 114] on div "Campaign Report" at bounding box center [131, 114] width 158 height 18
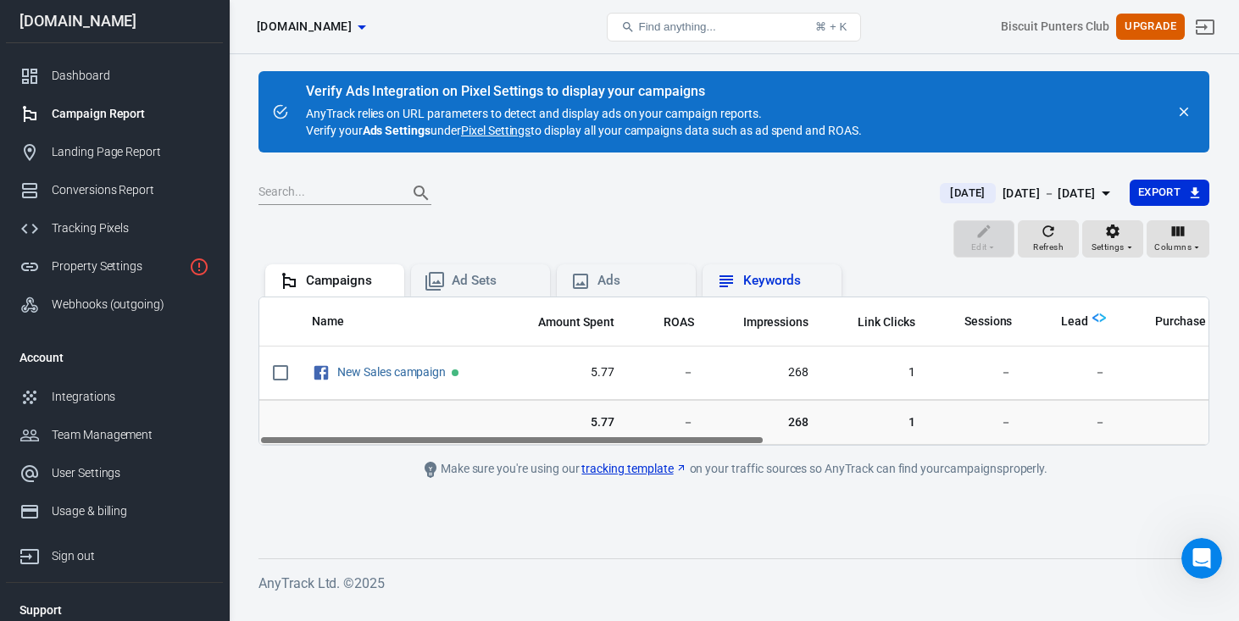
click at [776, 286] on div "Keywords" at bounding box center [785, 281] width 85 height 18
click at [96, 260] on div "Property Settings" at bounding box center [117, 267] width 131 height 18
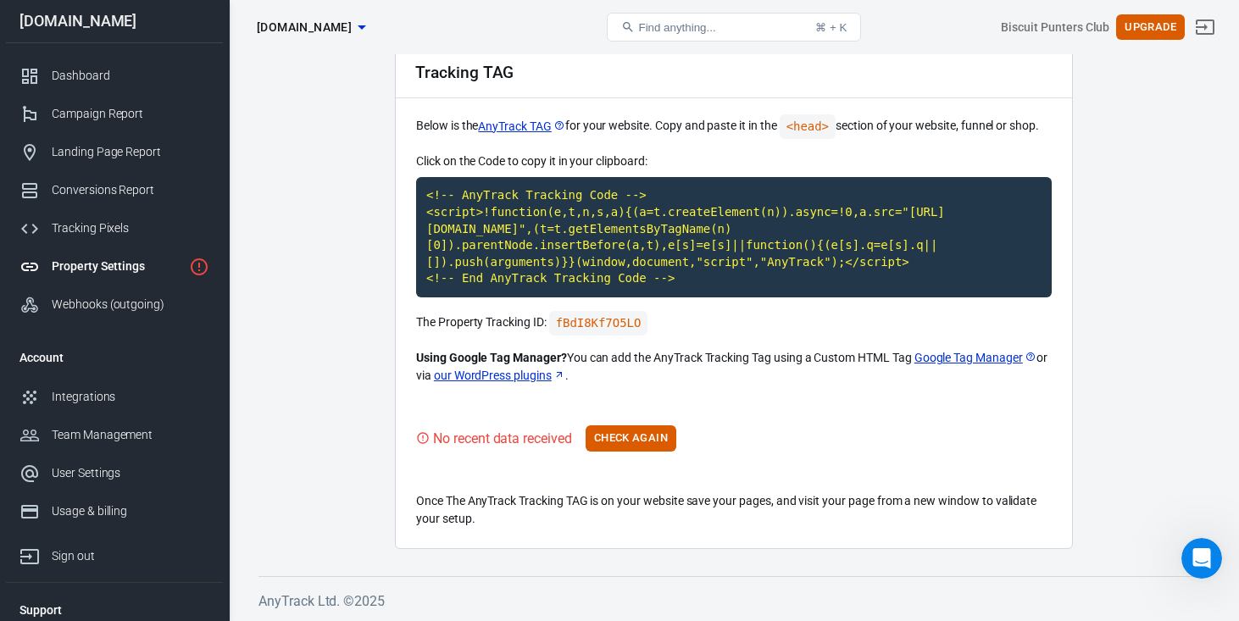
scroll to position [77, 0]
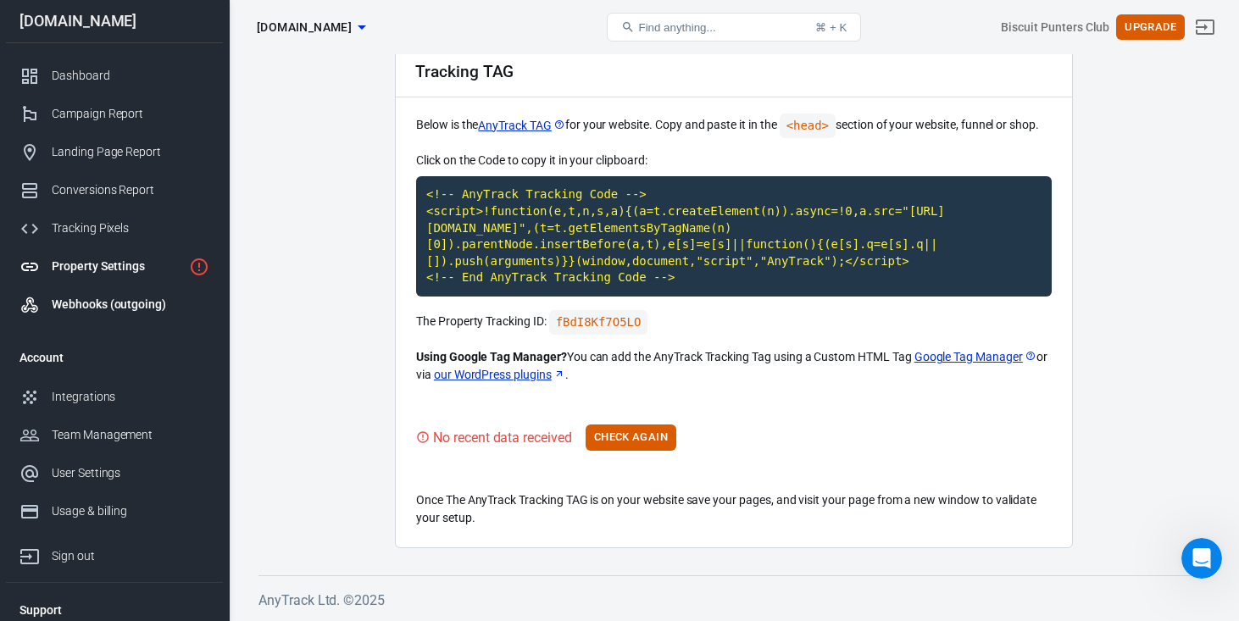
click at [97, 310] on div "Webhooks (outgoing)" at bounding box center [131, 305] width 158 height 18
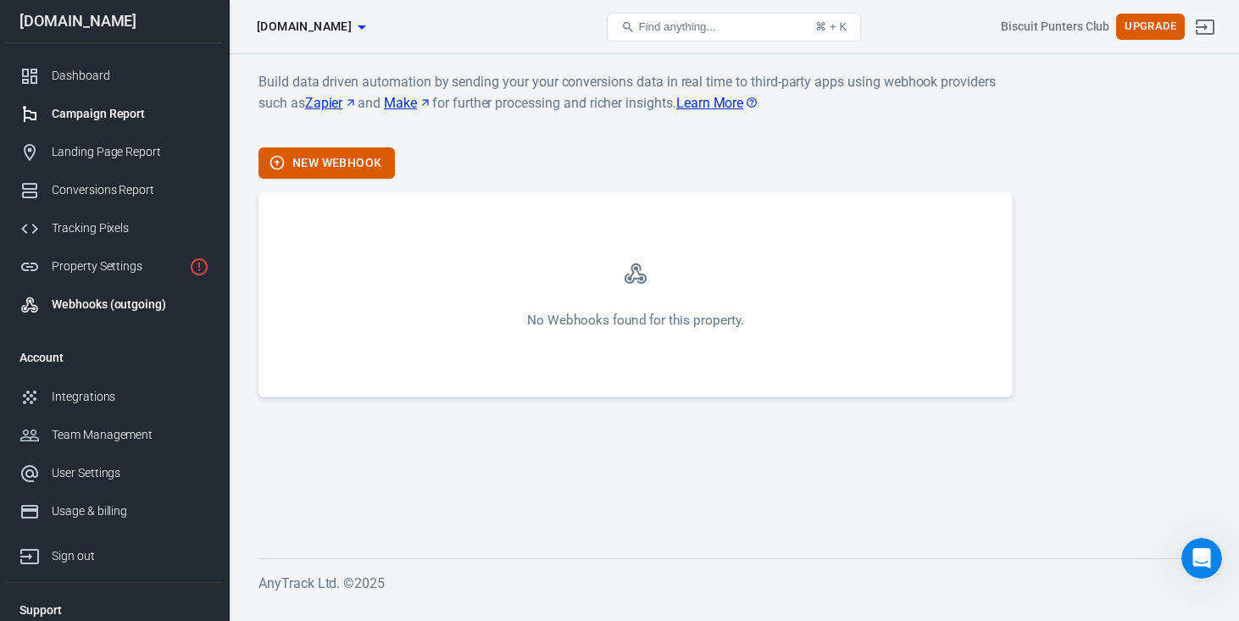
click at [81, 114] on div "Campaign Report" at bounding box center [131, 114] width 158 height 18
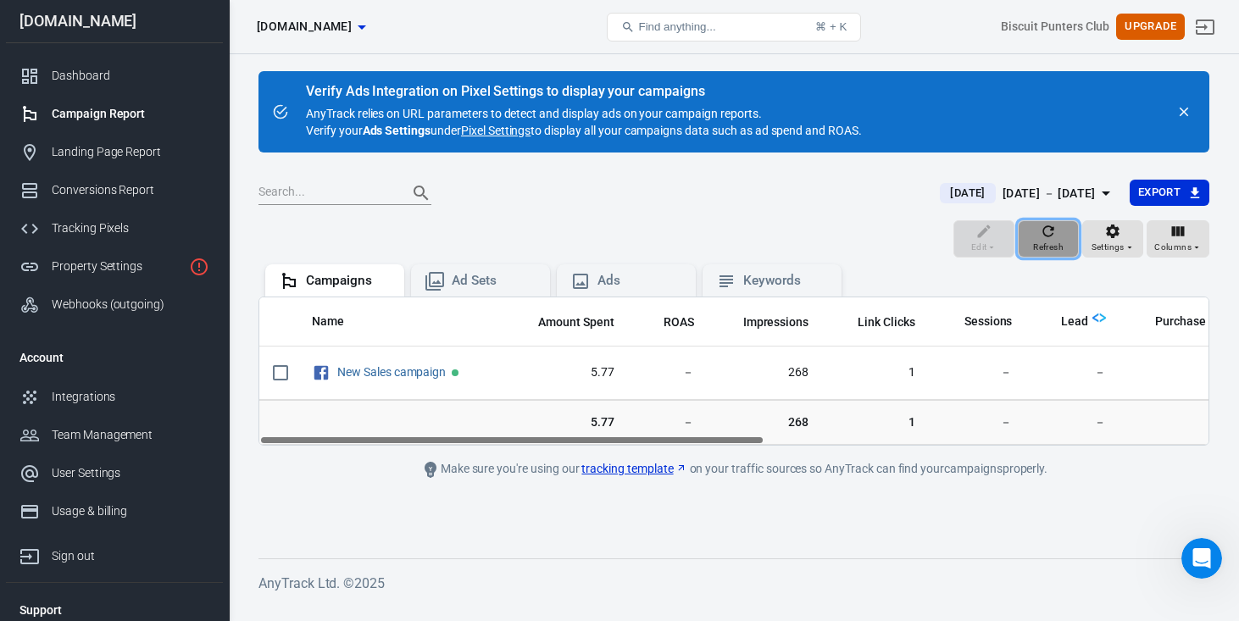
click at [1045, 246] on span "Refresh" at bounding box center [1048, 247] width 31 height 15
click at [524, 129] on link "Pixel Settings" at bounding box center [495, 130] width 69 height 17
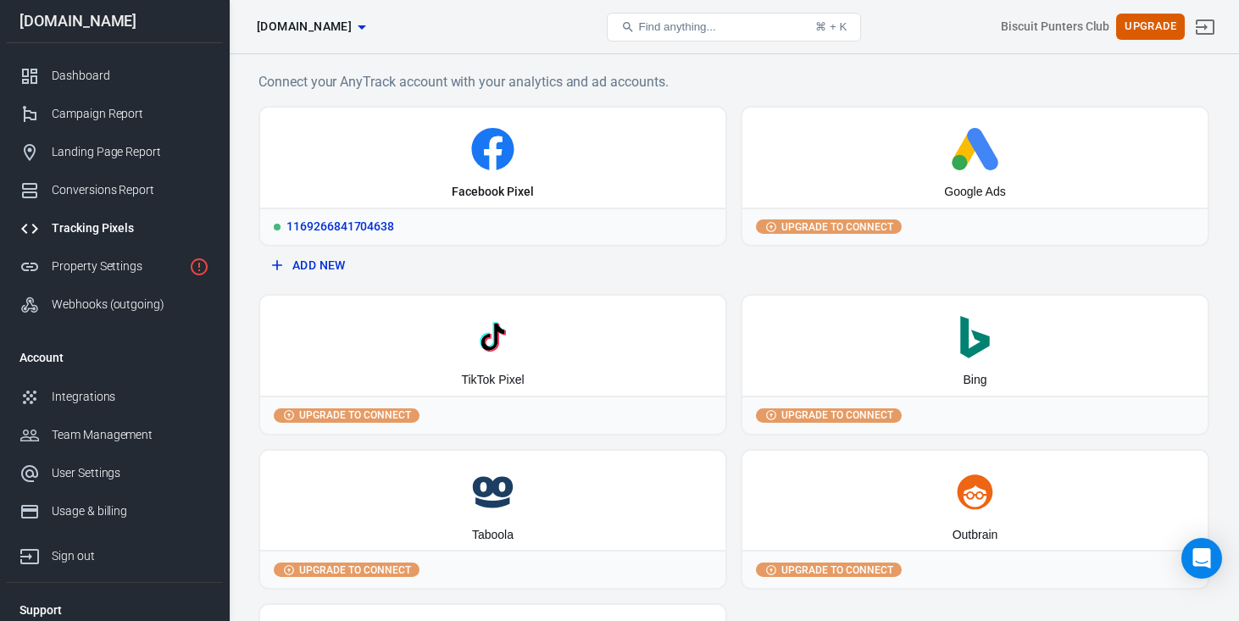
click at [496, 174] on div "Facebook Pixel" at bounding box center [492, 158] width 465 height 100
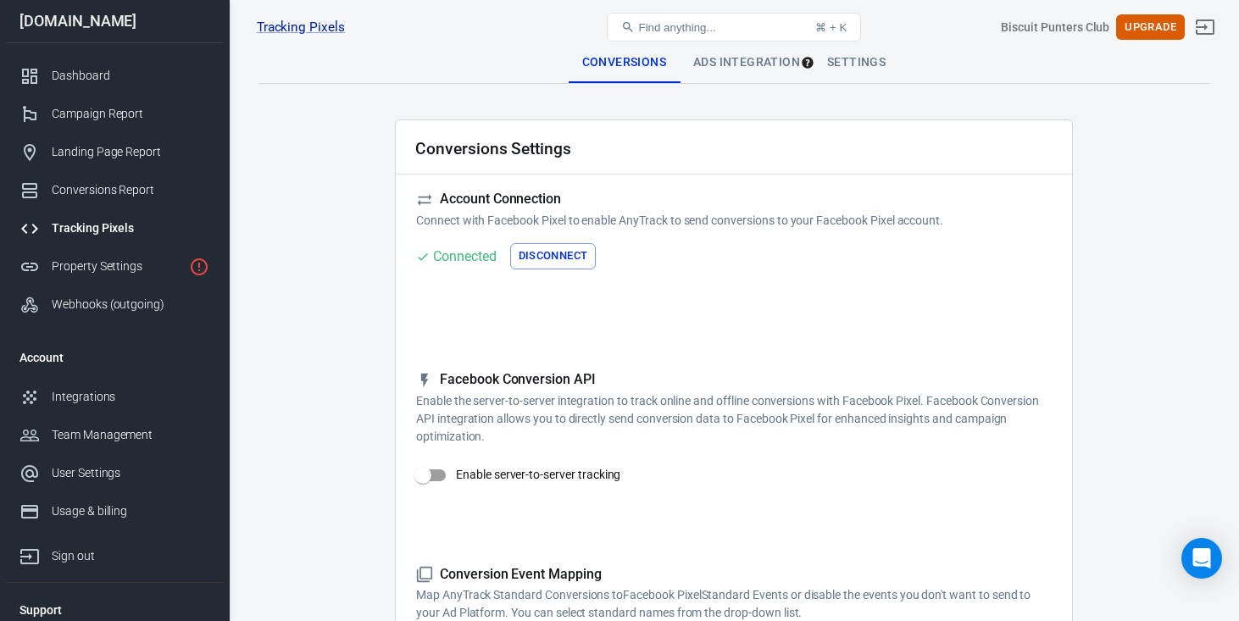
click at [852, 65] on div "Settings" at bounding box center [857, 62] width 86 height 41
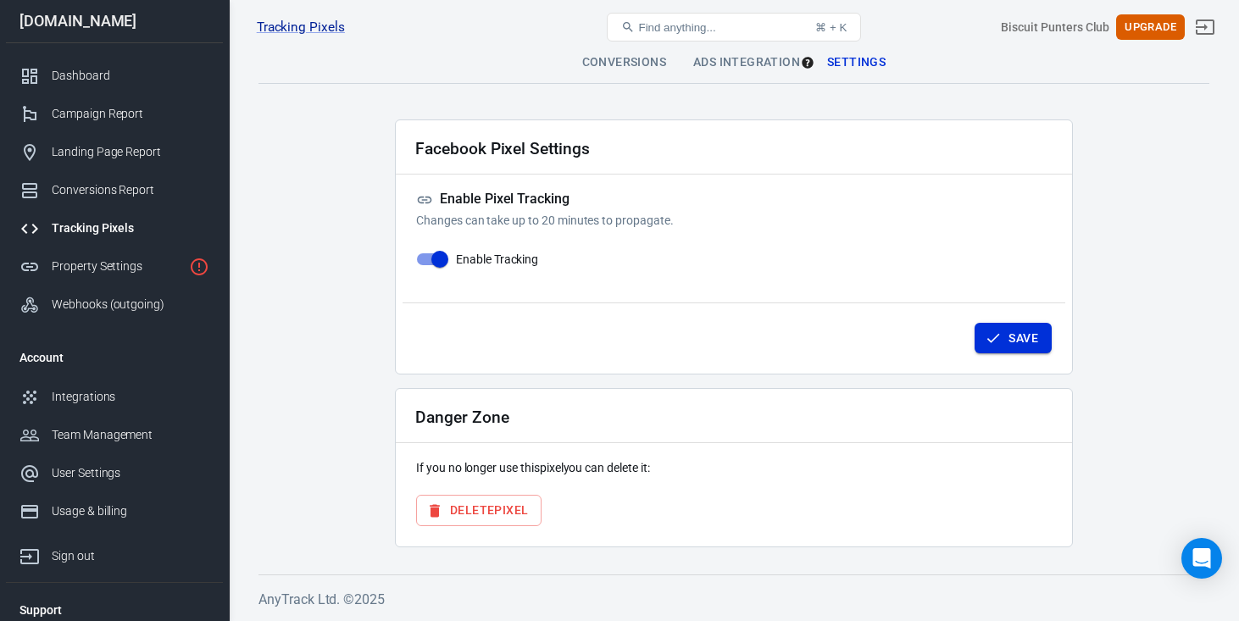
click at [1008, 345] on button "Save" at bounding box center [1013, 338] width 77 height 31
click at [746, 65] on div "Ads Integration" at bounding box center [747, 62] width 134 height 41
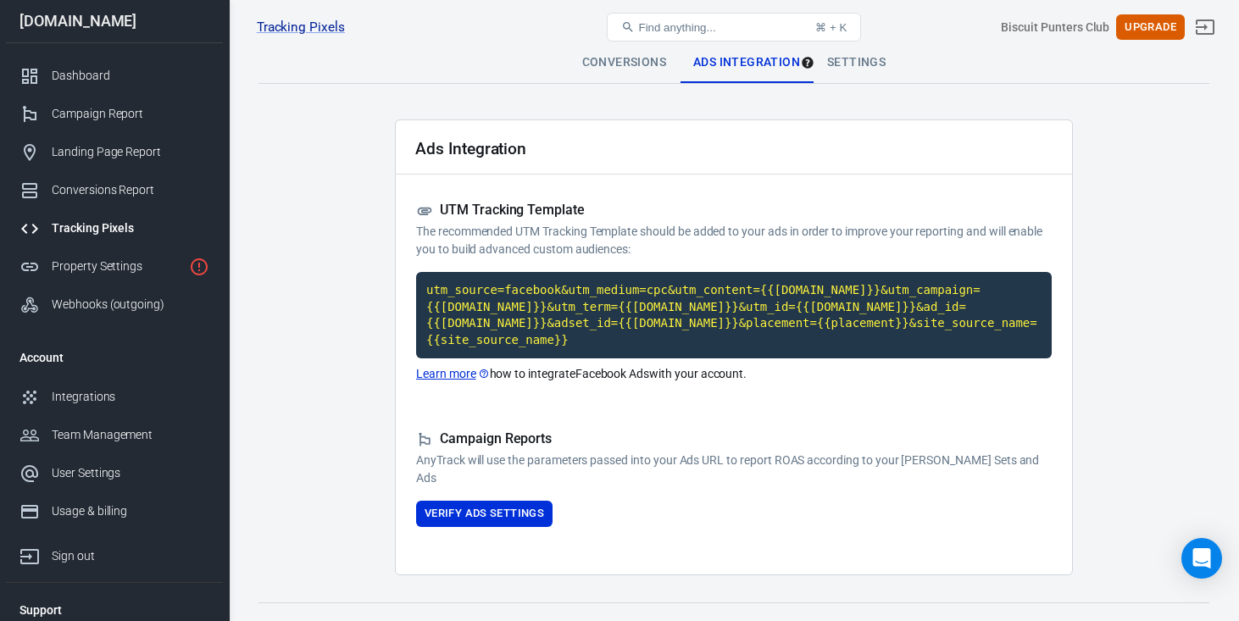
click at [621, 65] on div "Conversions" at bounding box center [624, 62] width 111 height 41
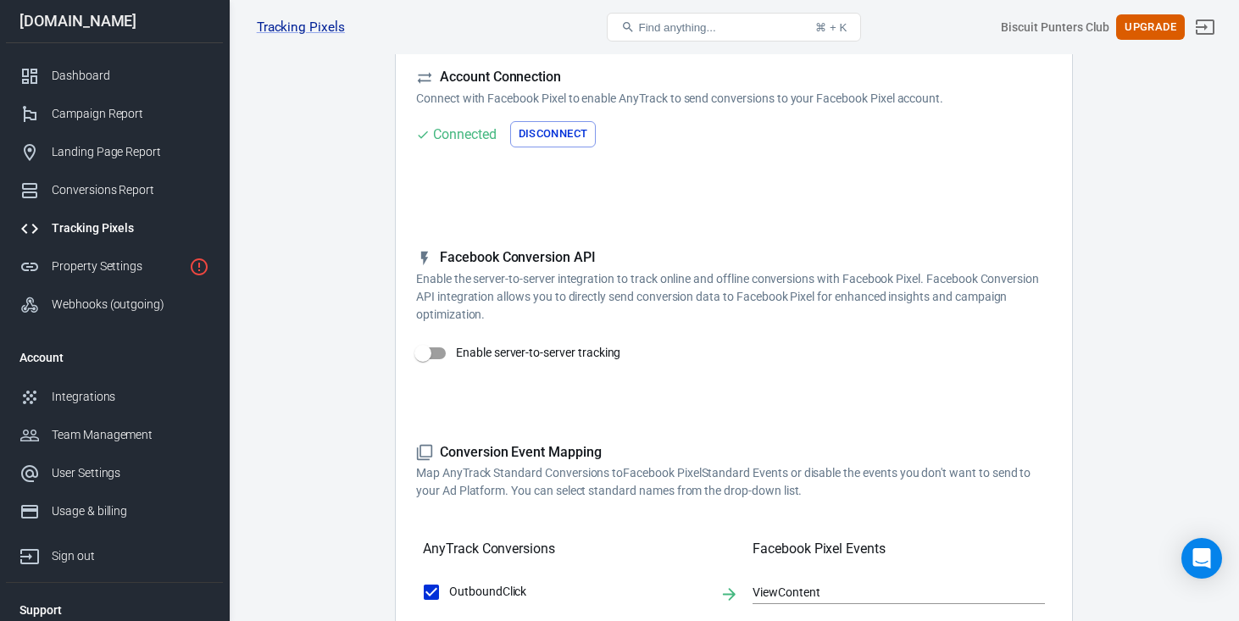
scroll to position [125, 0]
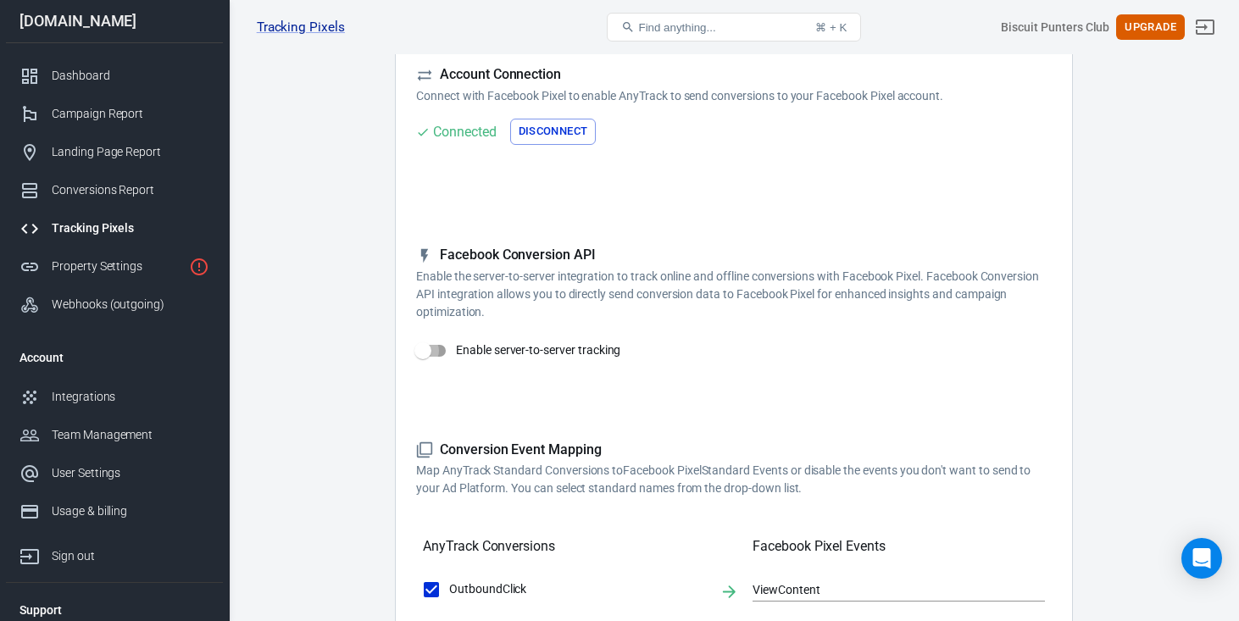
click at [424, 349] on input "Enable server-to-server tracking" at bounding box center [423, 351] width 97 height 32
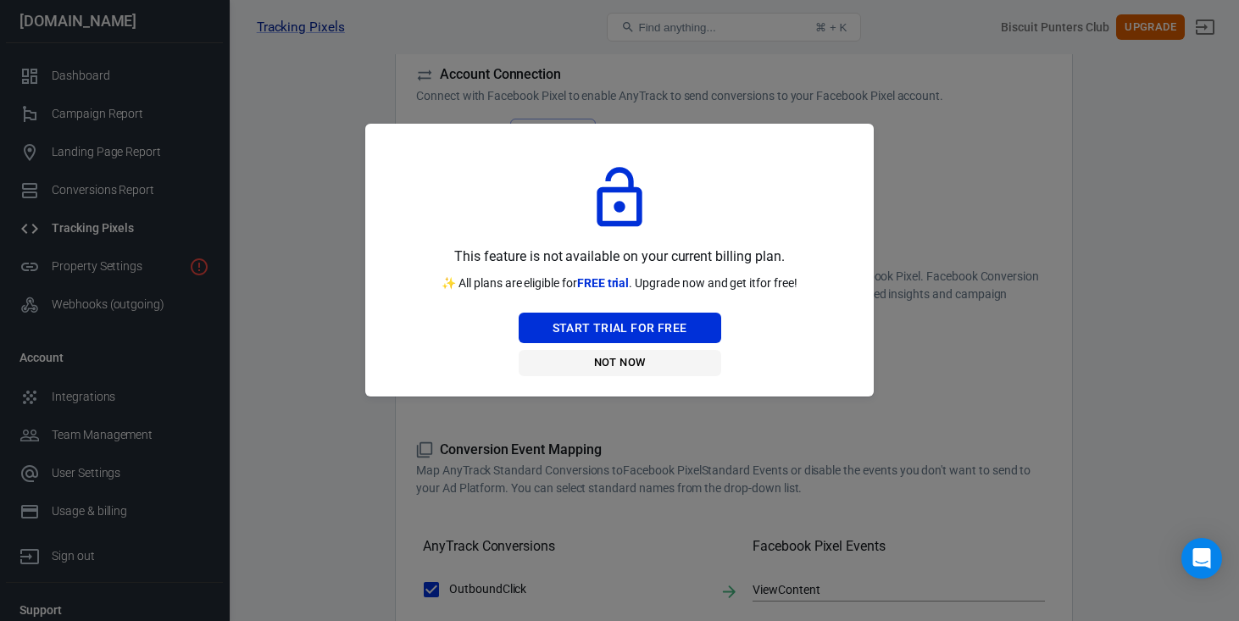
click at [636, 360] on button "Not Now" at bounding box center [620, 363] width 203 height 26
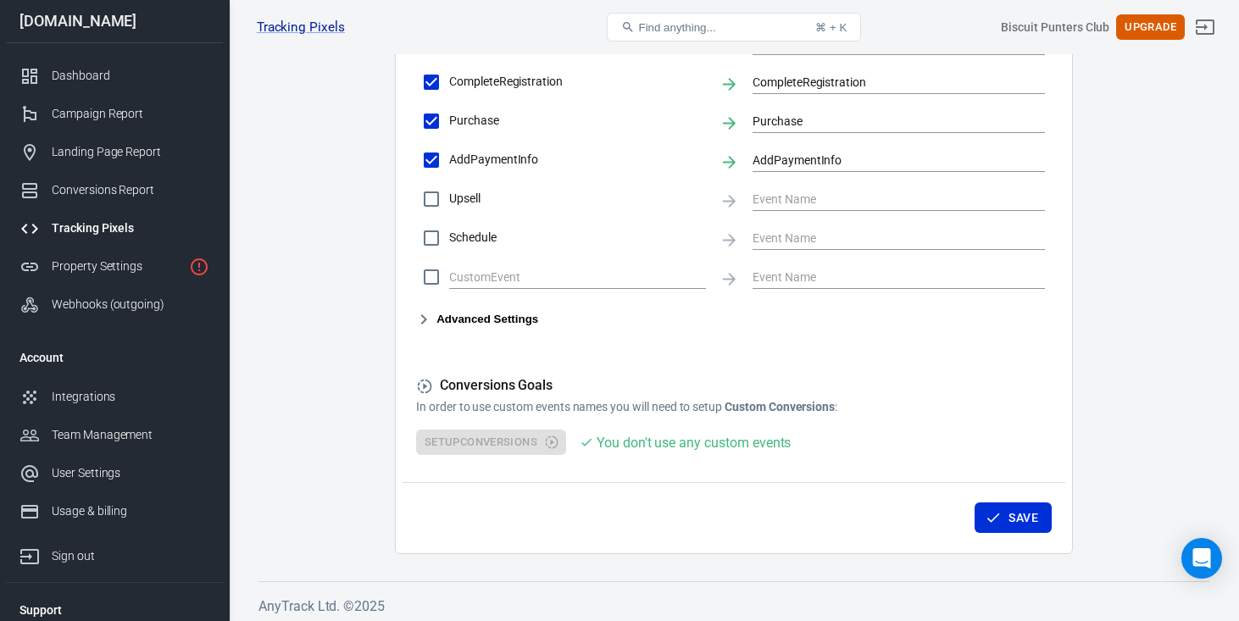
scroll to position [874, 0]
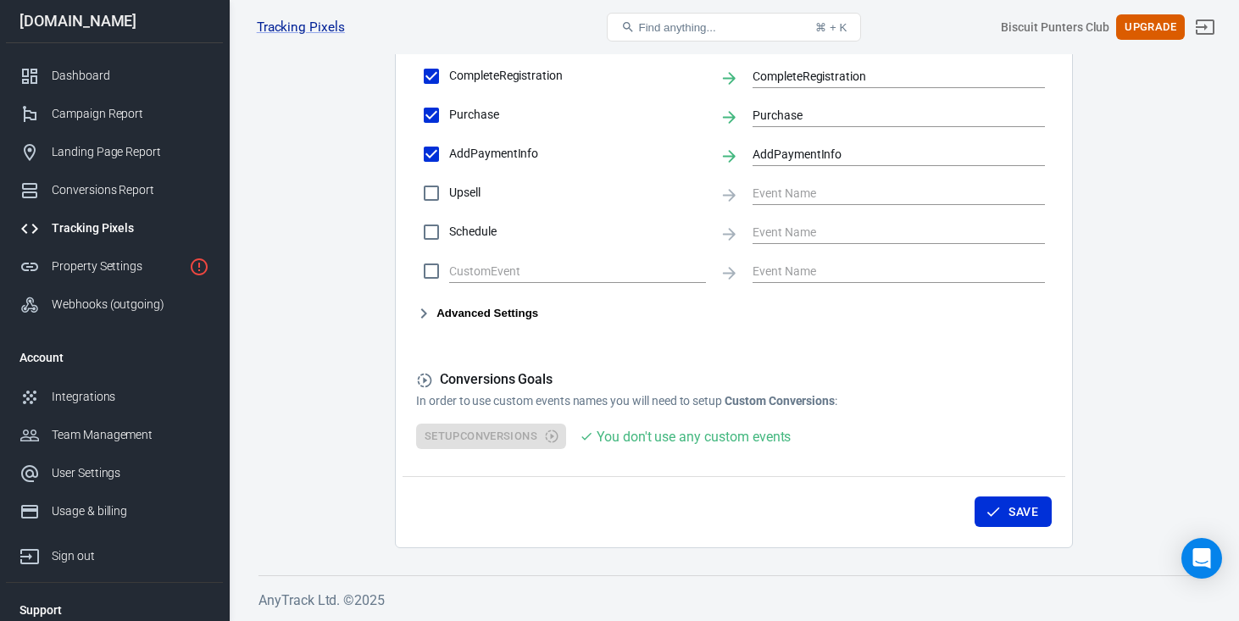
click at [697, 434] on div "You don't use any custom events" at bounding box center [694, 436] width 194 height 21
click at [476, 439] on div "Setup Conversions You don't use any custom events" at bounding box center [734, 437] width 636 height 26
click at [673, 490] on div "Save" at bounding box center [734, 508] width 663 height 64
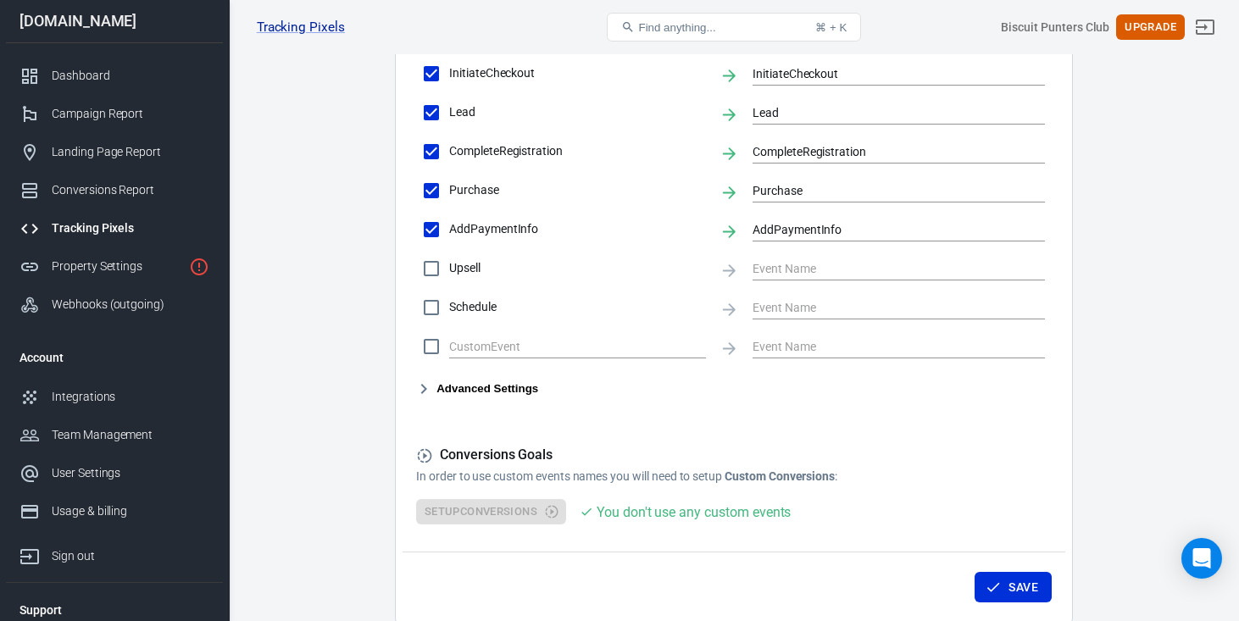
scroll to position [793, 0]
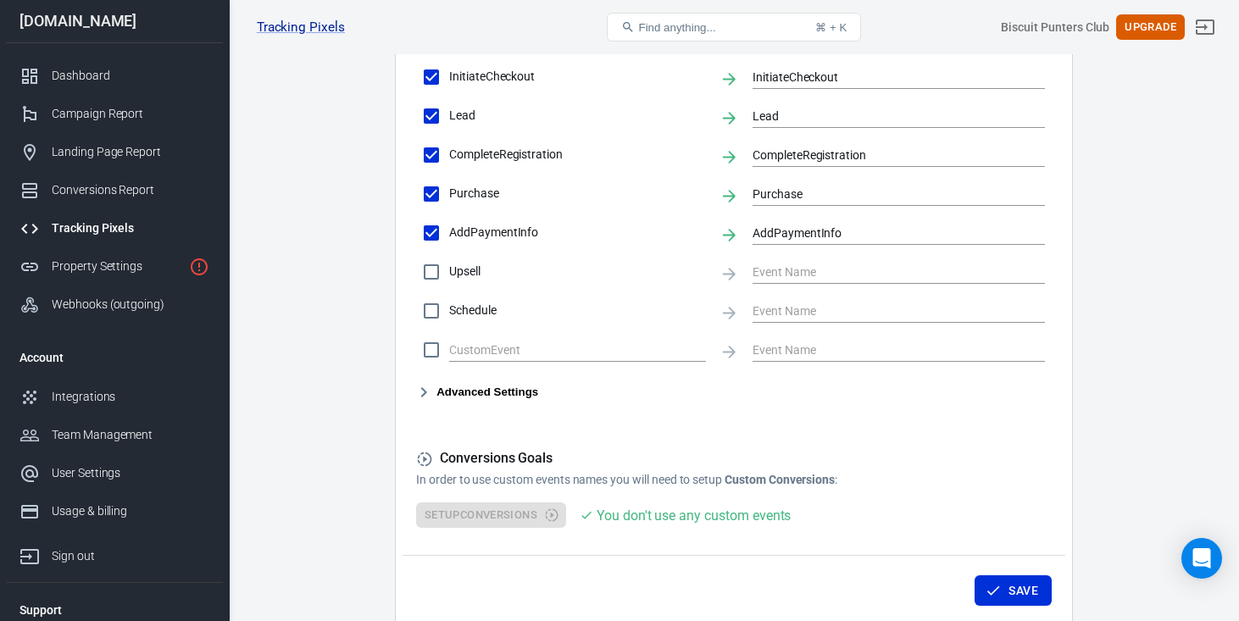
click at [496, 397] on button "Advanced Settings" at bounding box center [477, 392] width 122 height 20
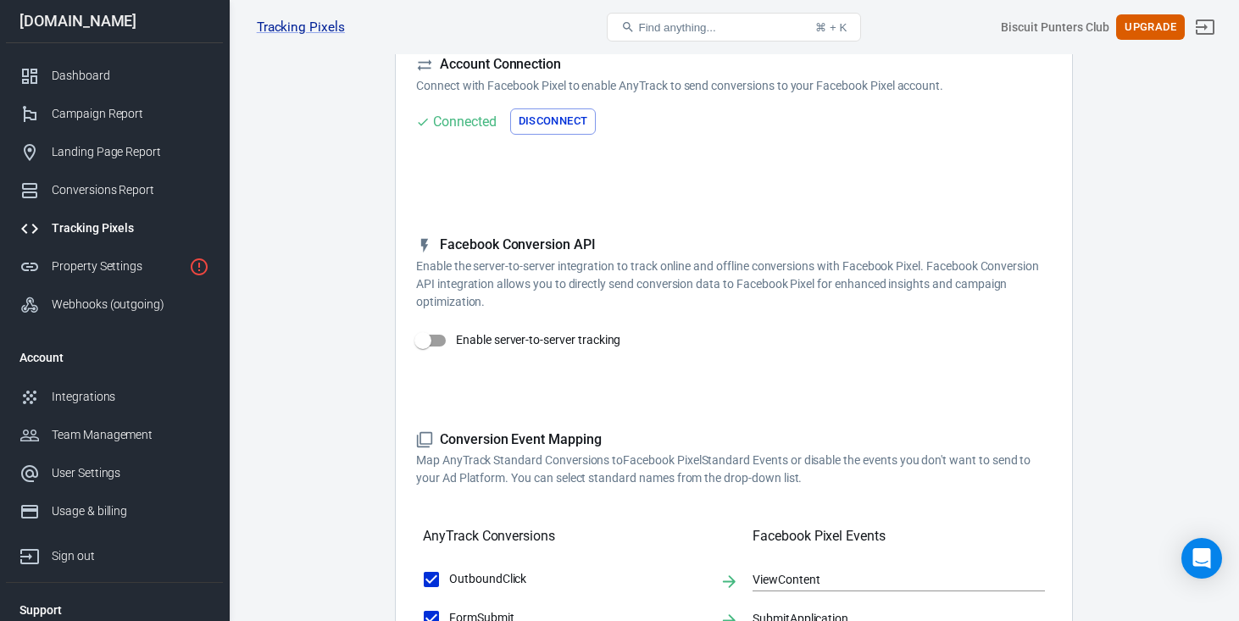
scroll to position [140, 0]
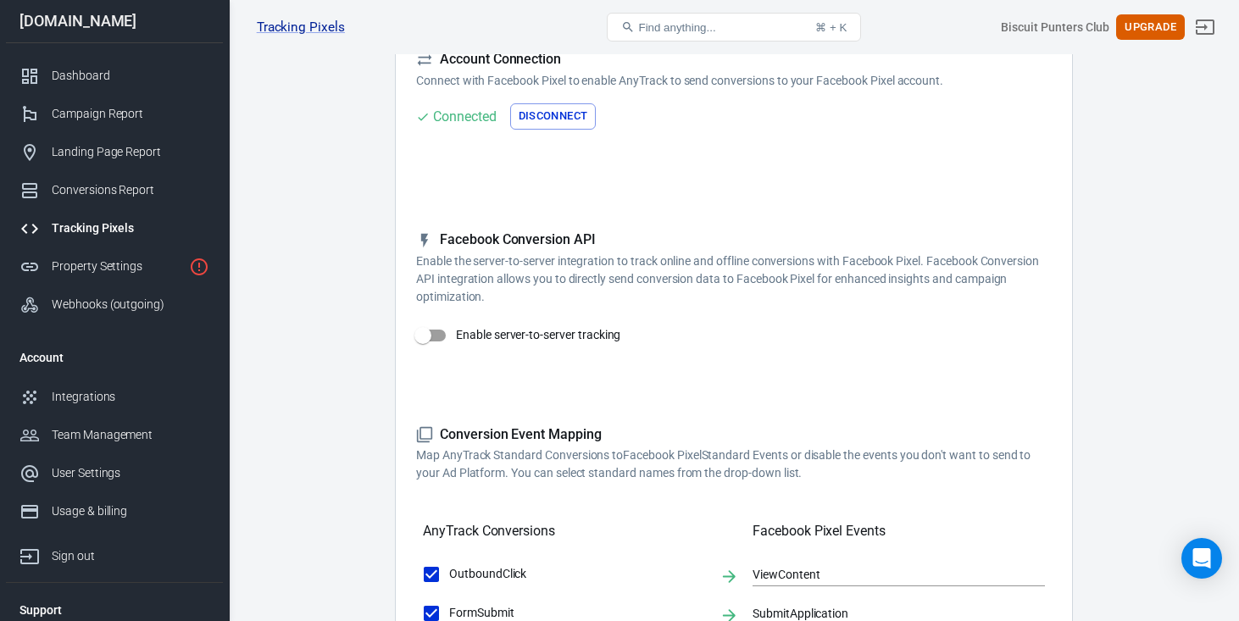
click at [431, 334] on input "Enable server-to-server tracking" at bounding box center [423, 335] width 97 height 32
checkbox input "false"
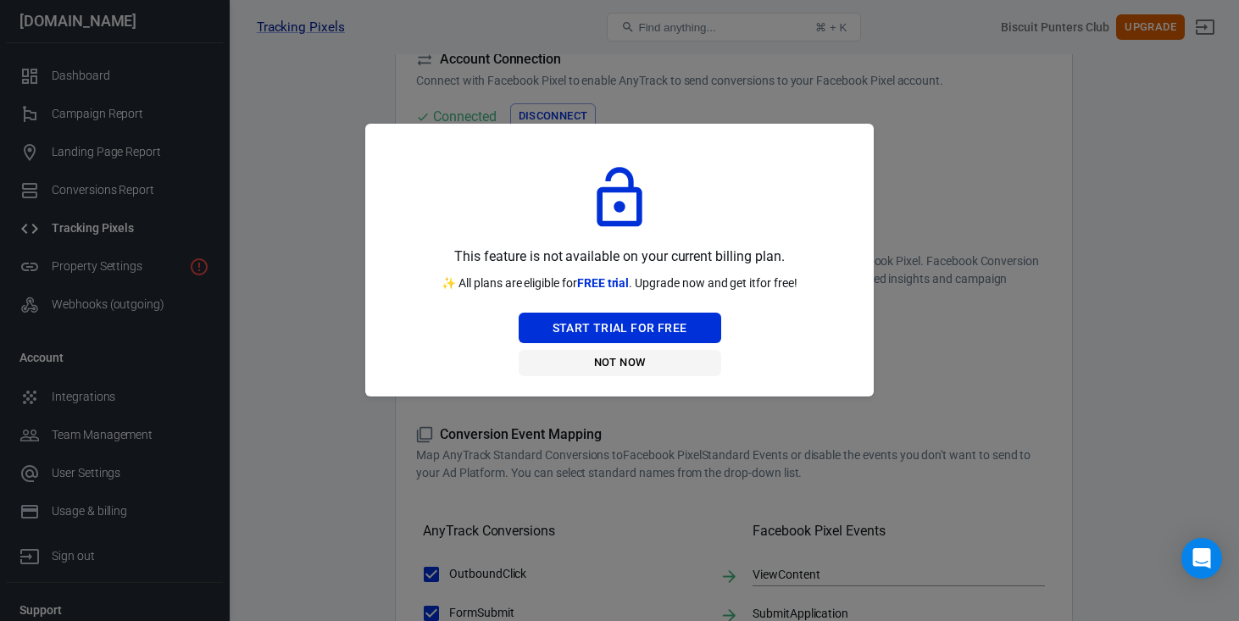
click at [636, 365] on button "Not Now" at bounding box center [620, 363] width 203 height 26
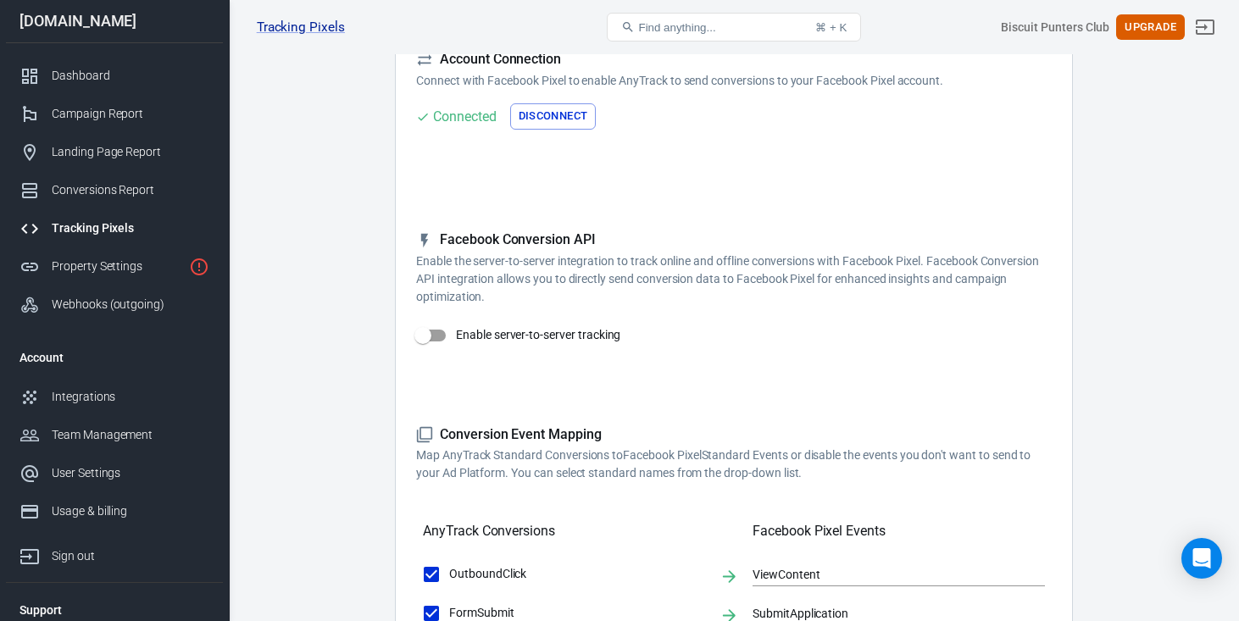
scroll to position [0, 0]
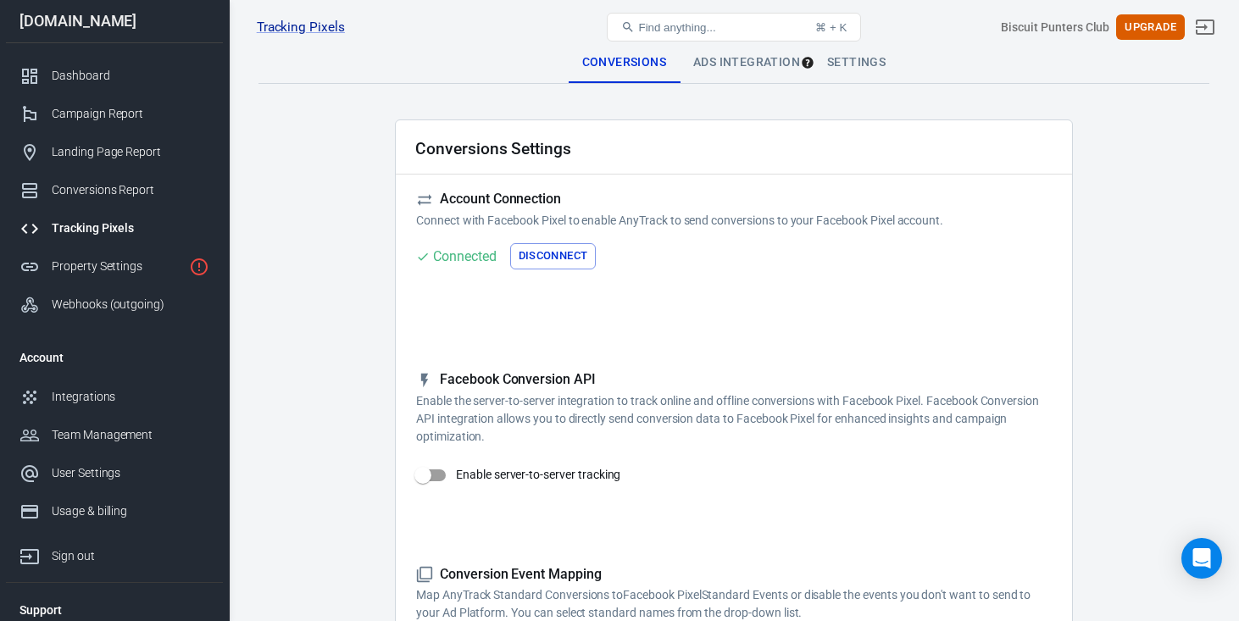
click at [763, 64] on div "Ads Integration" at bounding box center [747, 62] width 134 height 41
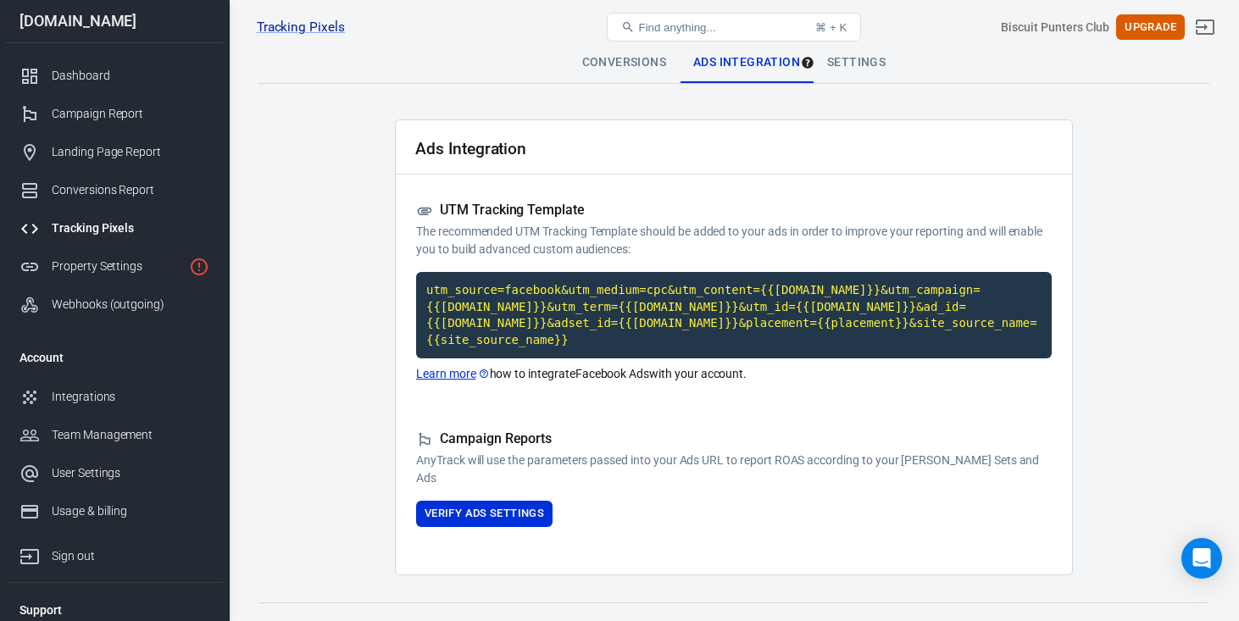
scroll to position [28, 0]
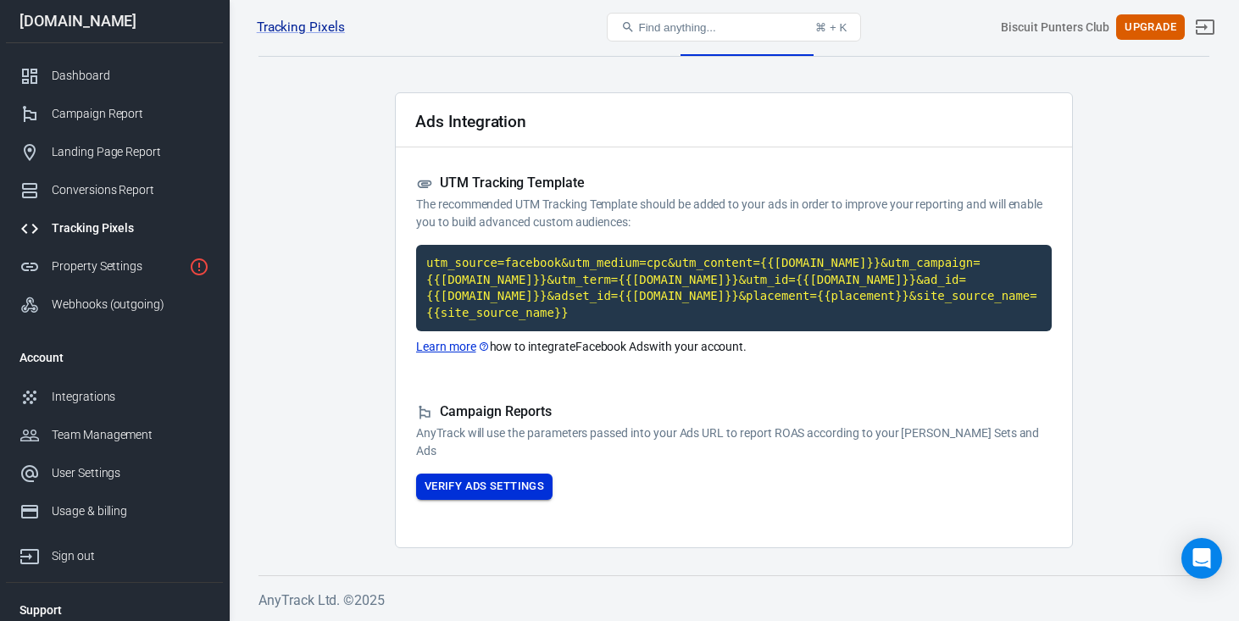
click at [482, 489] on button "Verify Ads Settings" at bounding box center [484, 487] width 136 height 26
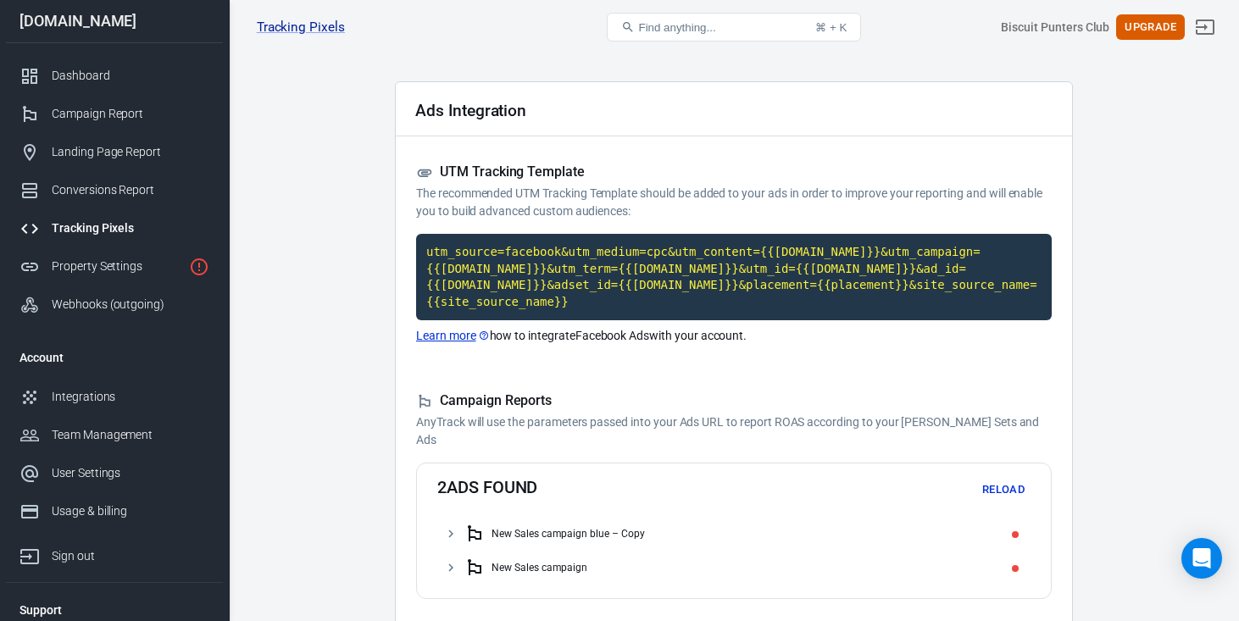
scroll to position [0, 0]
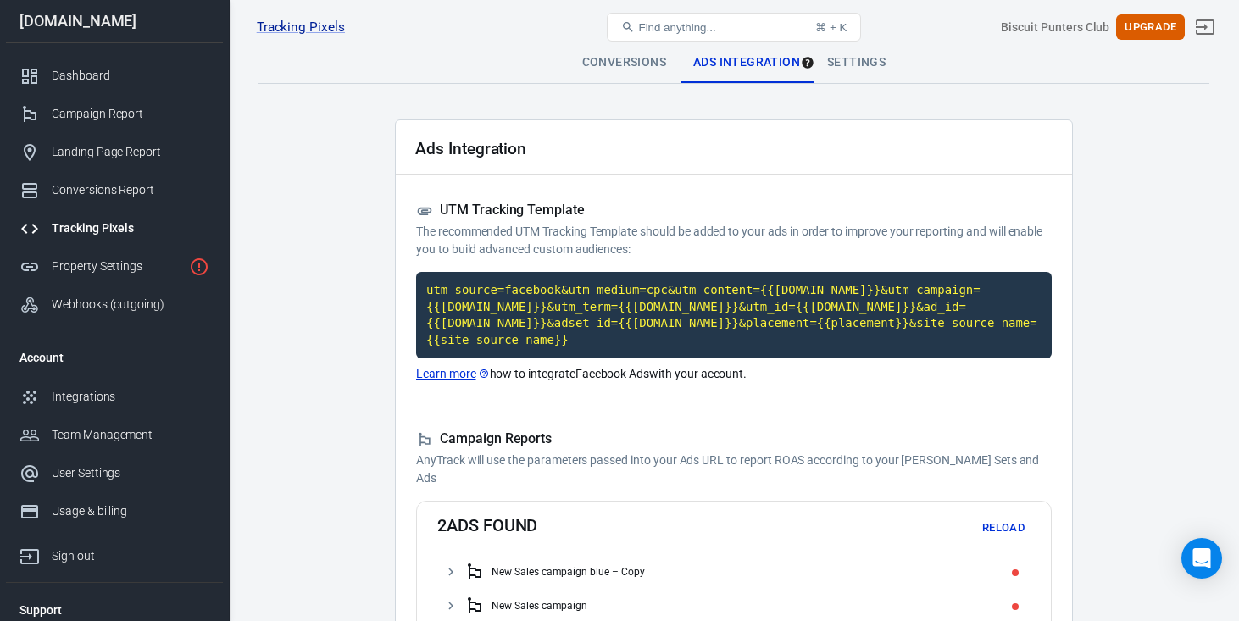
click at [742, 64] on div "Ads Integration" at bounding box center [747, 62] width 134 height 41
click at [831, 67] on div "Settings" at bounding box center [857, 62] width 86 height 41
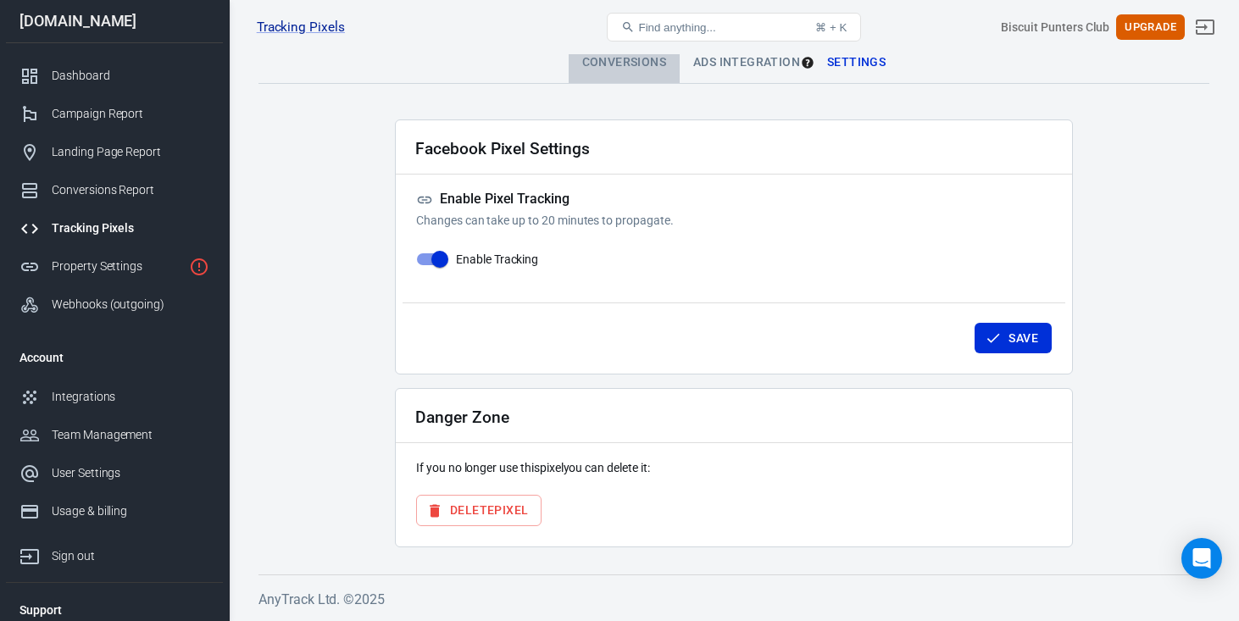
click at [612, 63] on div "Conversions" at bounding box center [624, 62] width 111 height 41
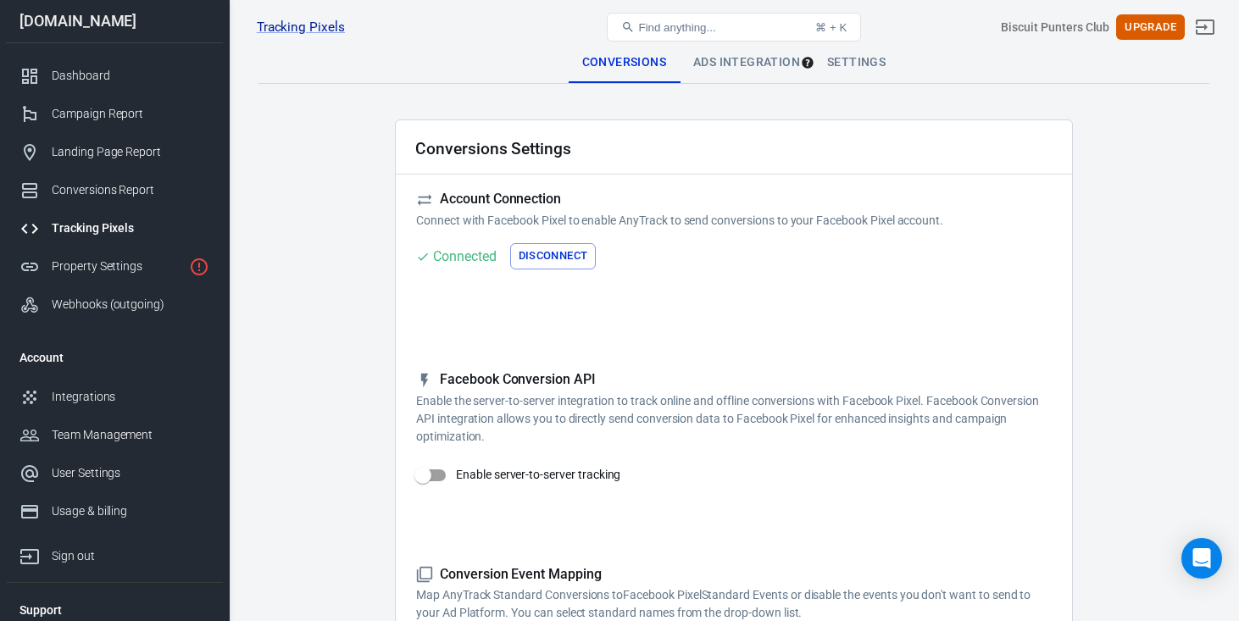
click at [749, 59] on div "Ads Integration" at bounding box center [747, 62] width 134 height 41
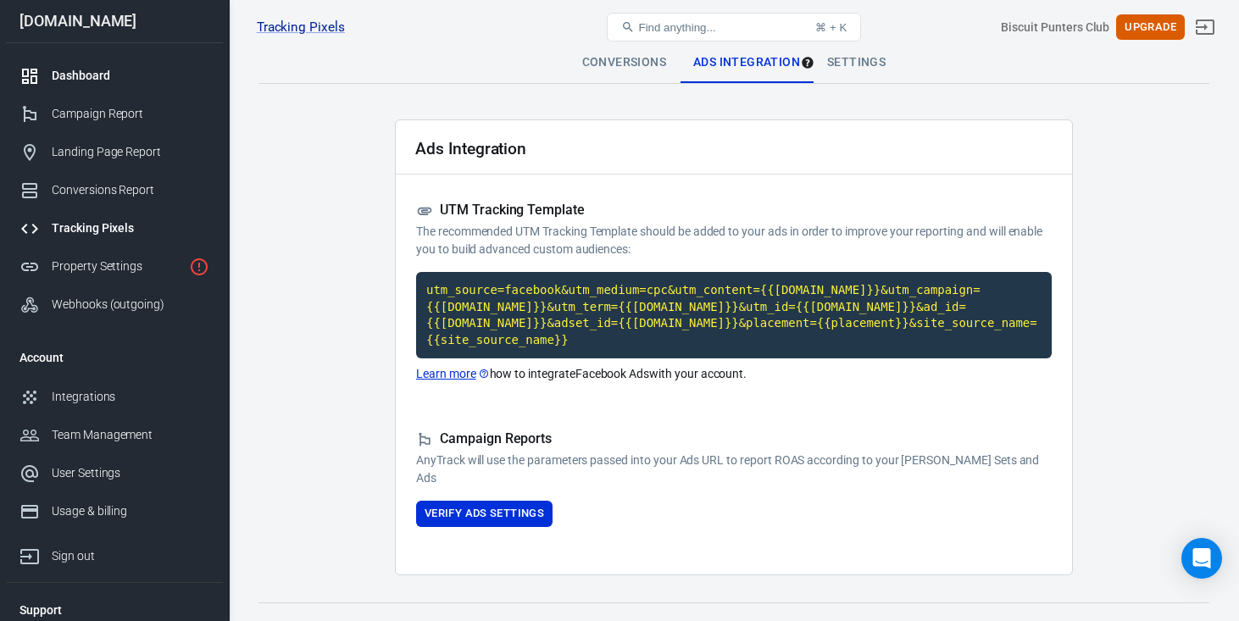
click at [88, 74] on div "Dashboard" at bounding box center [131, 76] width 158 height 18
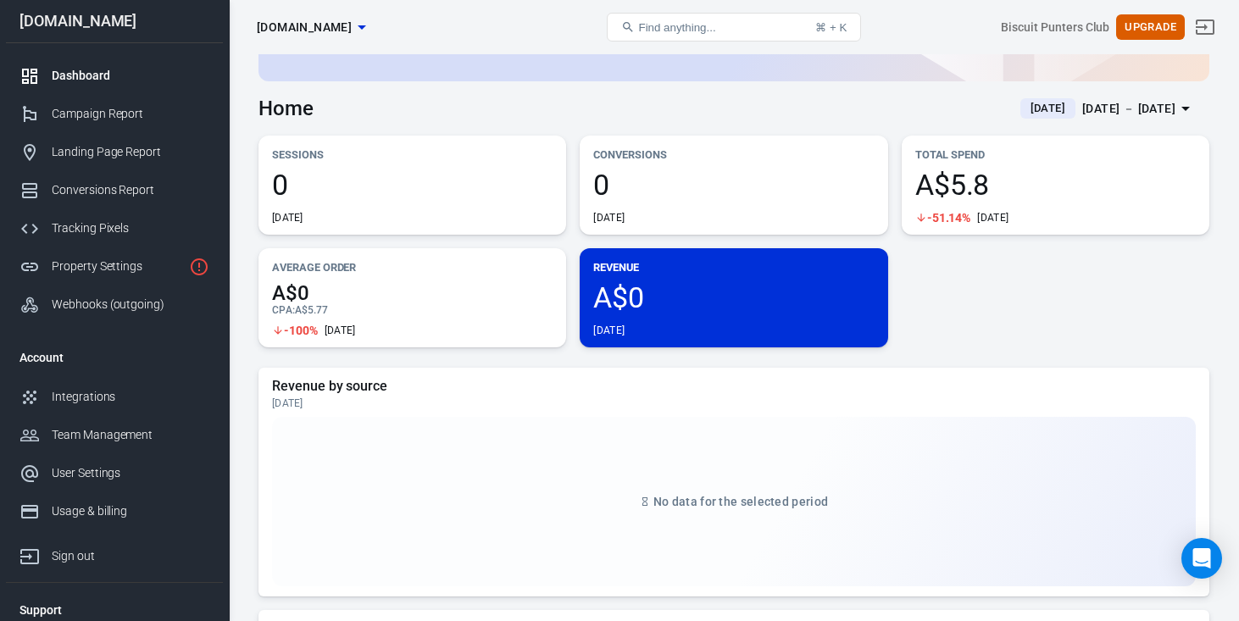
scroll to position [15, 0]
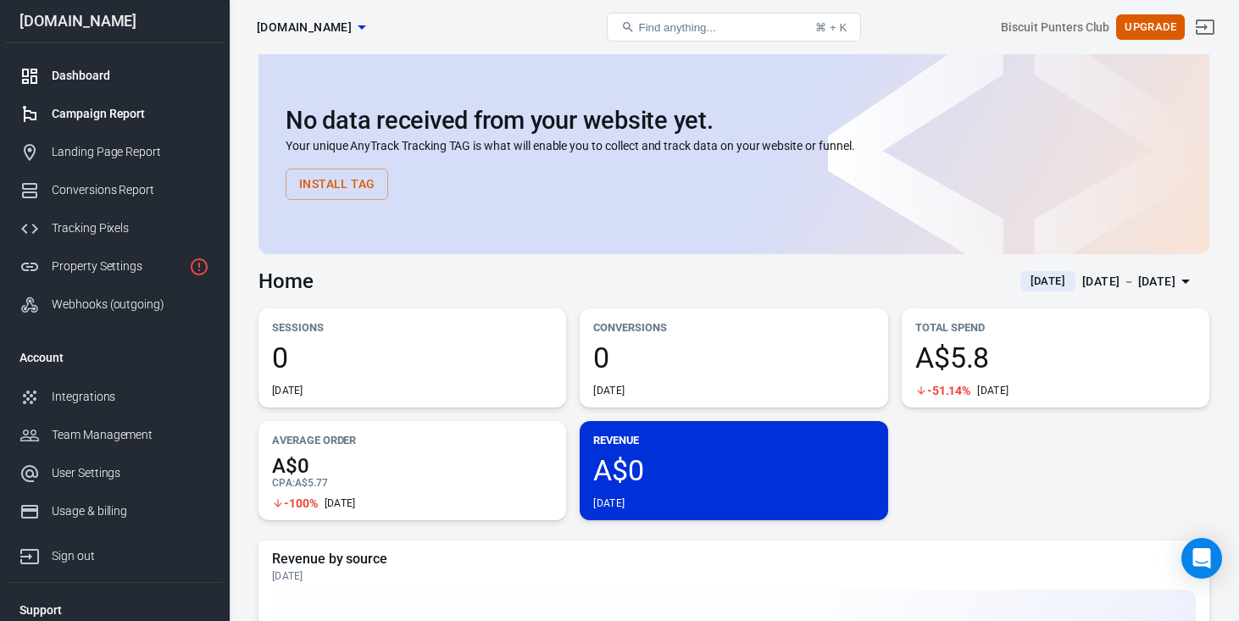
click at [103, 109] on div "Campaign Report" at bounding box center [131, 114] width 158 height 18
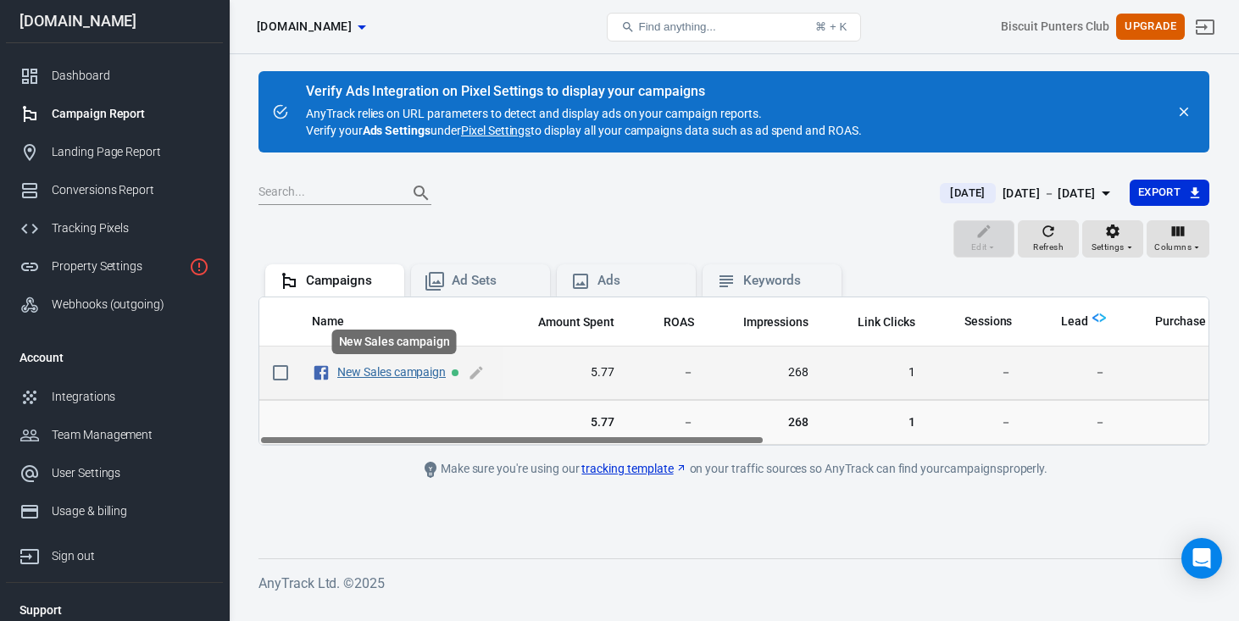
click at [377, 365] on div "New Sales campaign" at bounding box center [395, 347] width 128 height 38
click at [374, 376] on link "New Sales campaign" at bounding box center [391, 372] width 108 height 14
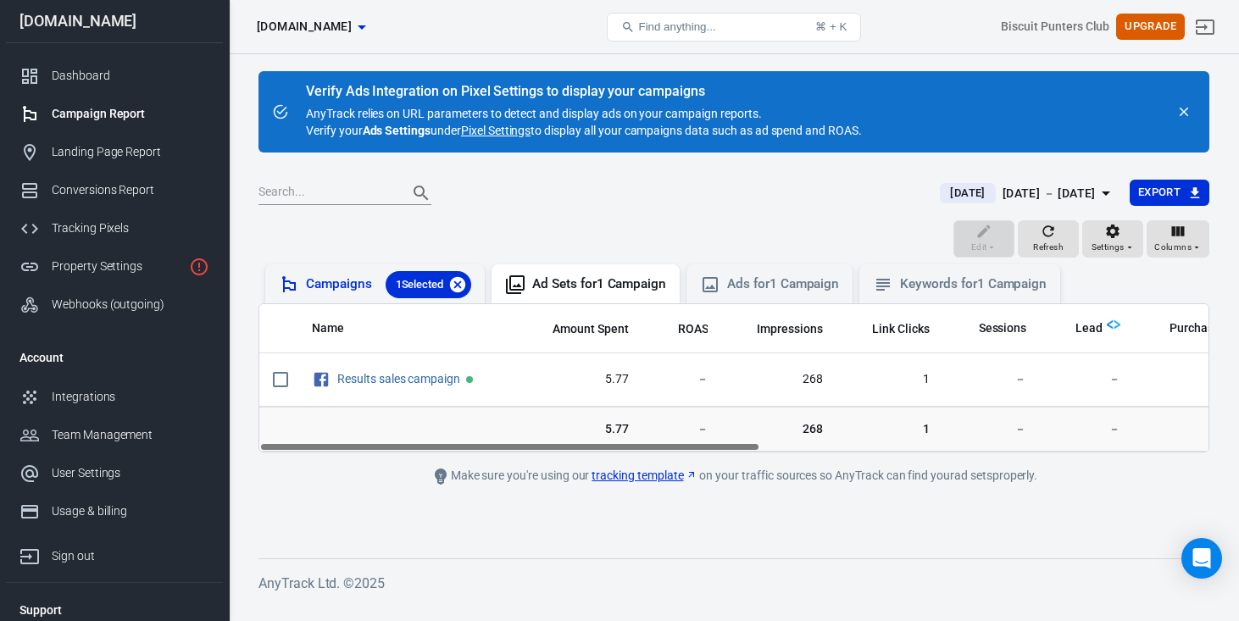
click at [464, 285] on icon at bounding box center [457, 283] width 15 height 15
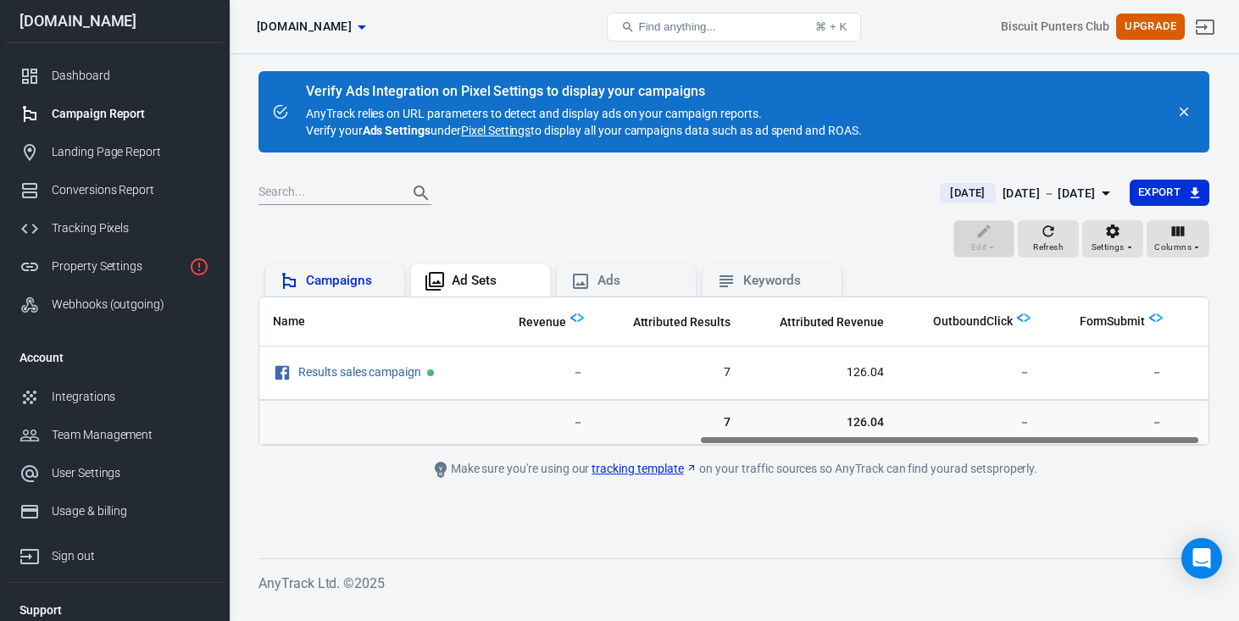
scroll to position [0, 847]
